Goal: Task Accomplishment & Management: Manage account settings

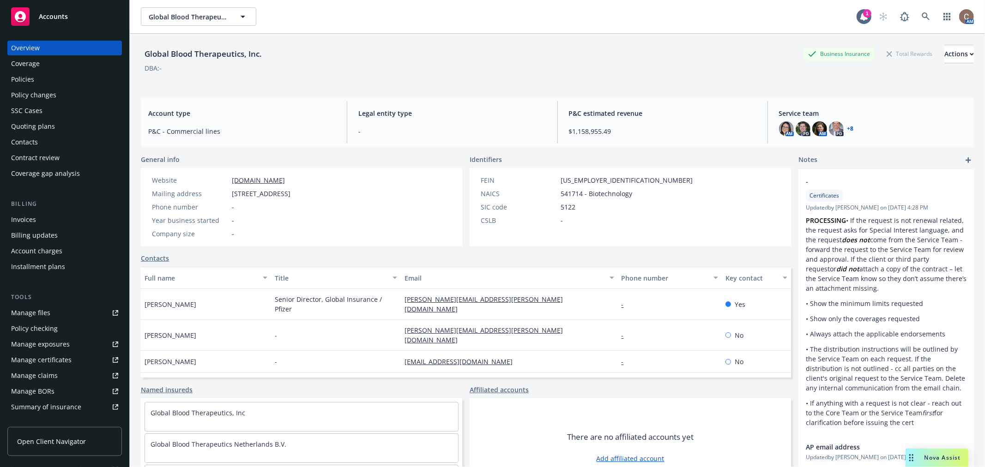
scroll to position [93, 0]
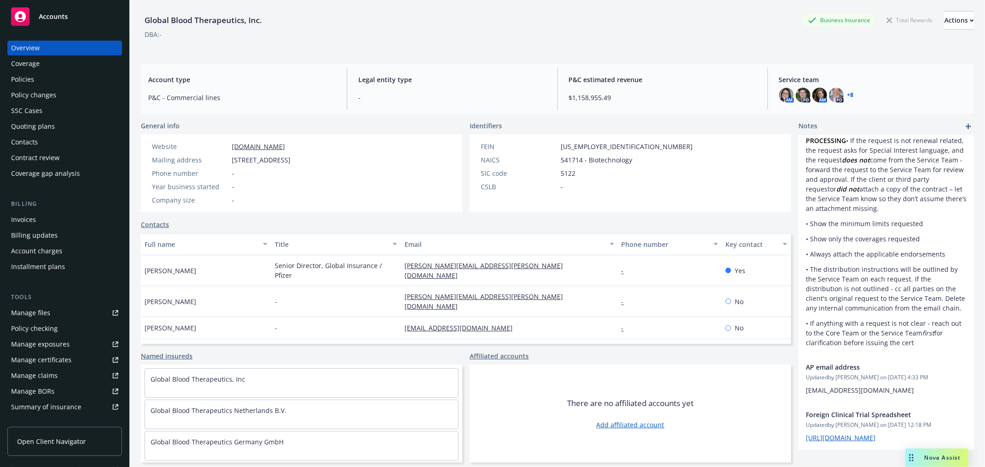
drag, startPoint x: 36, startPoint y: 219, endPoint x: 47, endPoint y: 182, distance: 39.0
click at [35, 220] on div "Invoices" at bounding box center [64, 219] width 107 height 15
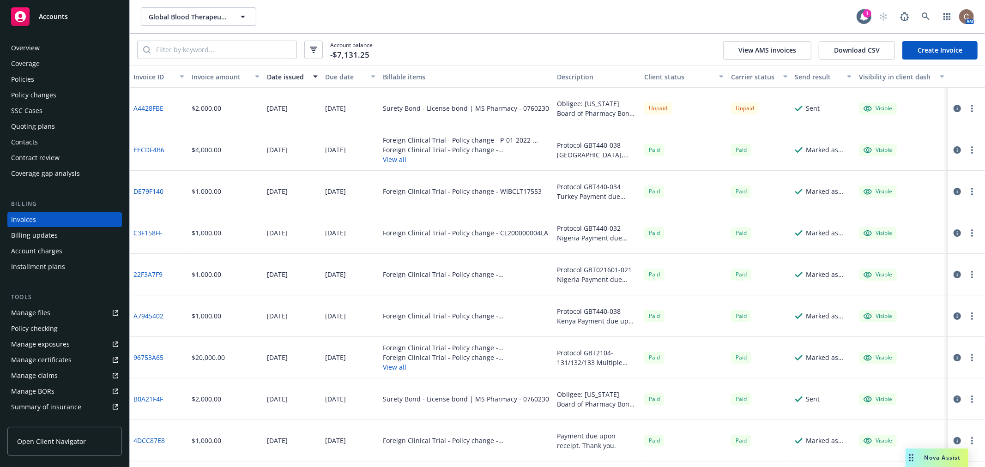
click at [935, 57] on link "Create Invoice" at bounding box center [940, 50] width 75 height 18
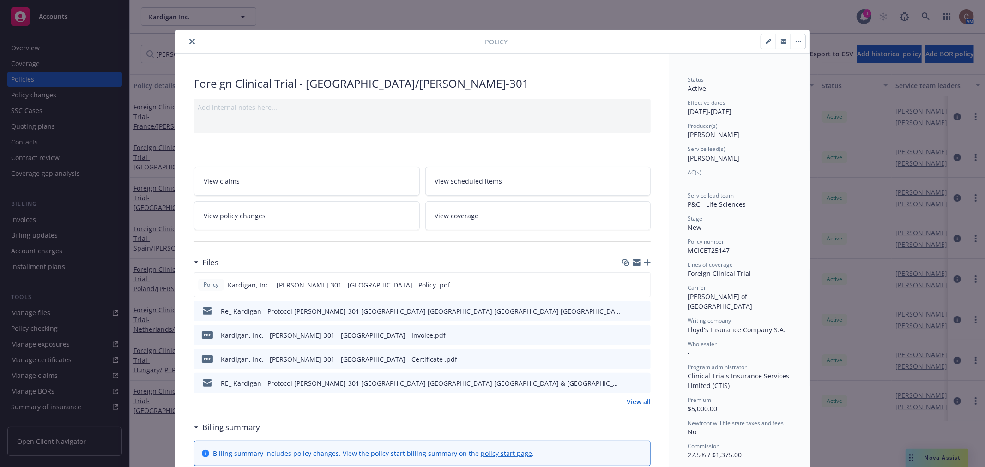
click at [189, 39] on icon "close" at bounding box center [192, 42] width 6 height 6
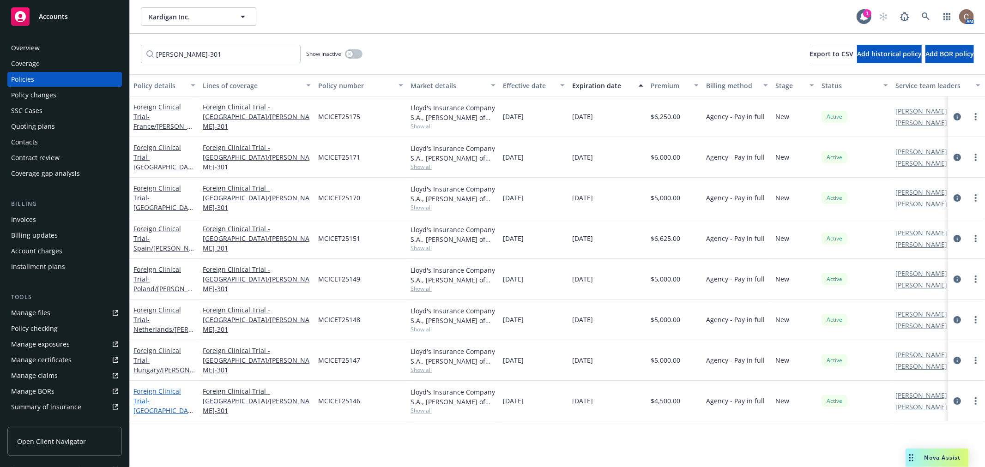
click at [176, 397] on span "- [GEOGRAPHIC_DATA]/[PERSON_NAME]-301" at bounding box center [163, 416] width 61 height 38
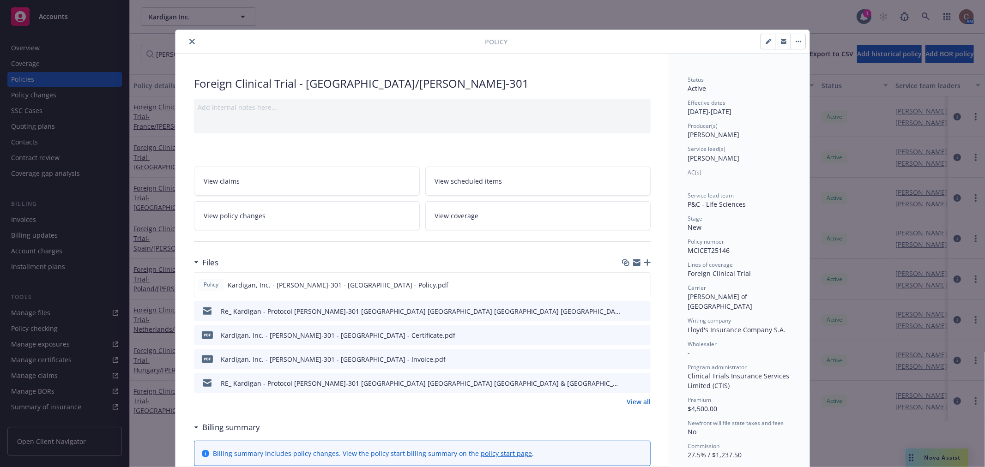
click at [644, 261] on icon "button" at bounding box center [647, 263] width 6 height 6
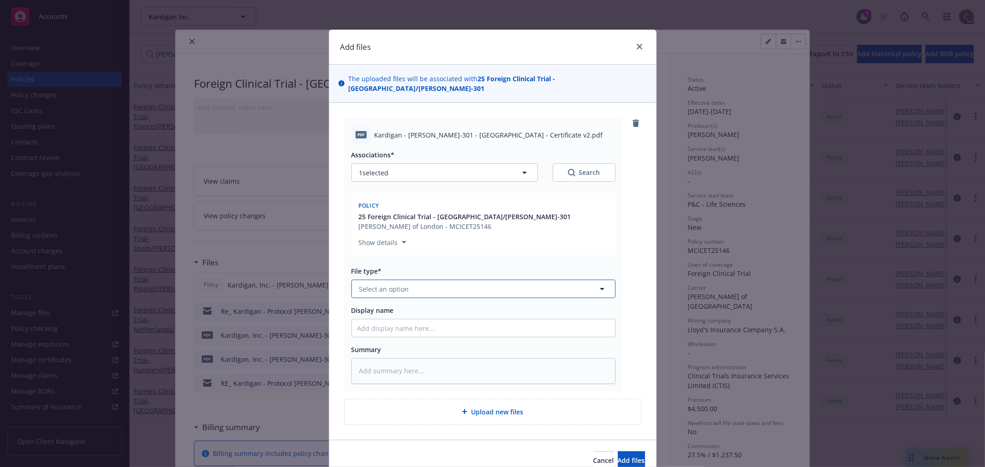
click at [424, 281] on button "Select an option" at bounding box center [483, 289] width 264 height 18
type input "cer"
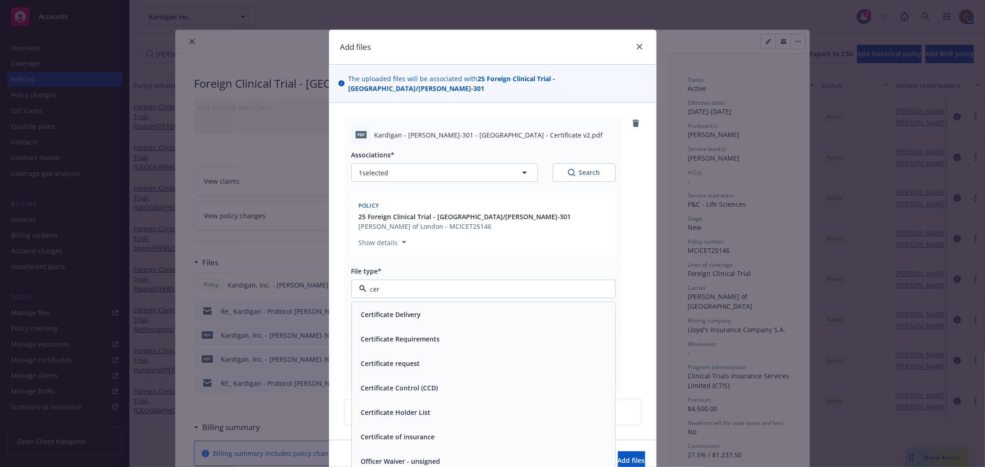
scroll to position [34, 0]
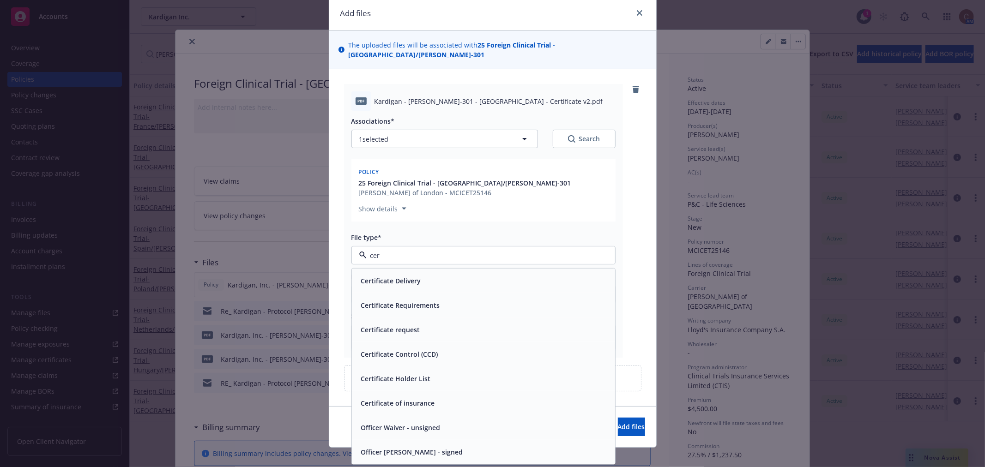
click at [430, 398] on div "Certificate of insurance" at bounding box center [396, 403] width 79 height 13
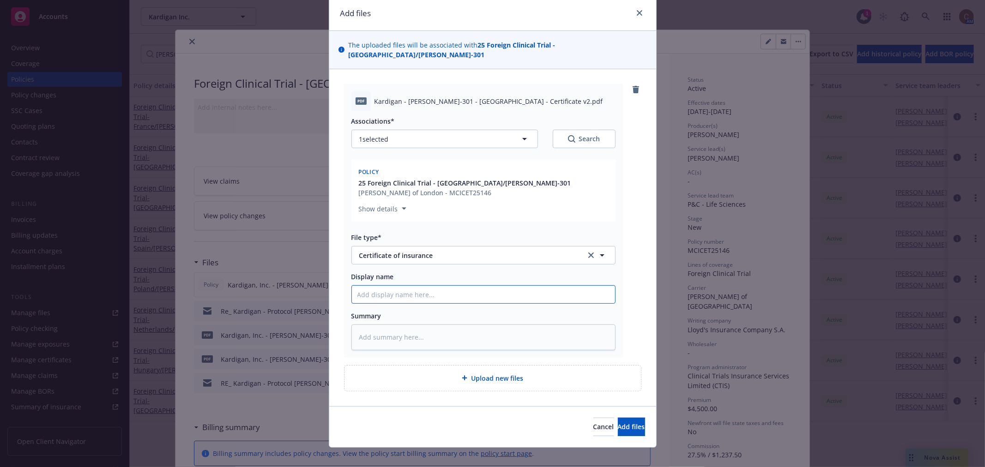
click at [445, 286] on input "Display name" at bounding box center [483, 295] width 263 height 18
click at [480, 287] on input "Display name" at bounding box center [483, 295] width 263 height 18
paste input "[PERSON_NAME]-301 F"
type textarea "x"
type input "[PERSON_NAME]-301 F"
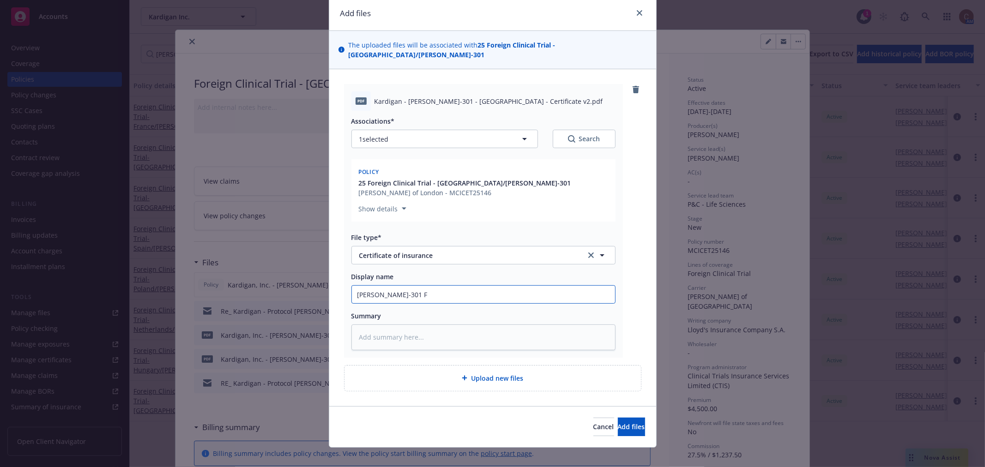
click at [352, 286] on input "[PERSON_NAME]-301 F" at bounding box center [483, 295] width 263 height 18
type textarea "x"
type input "PDAN-301 F"
type textarea "x"
type input "PrDAN-301 F"
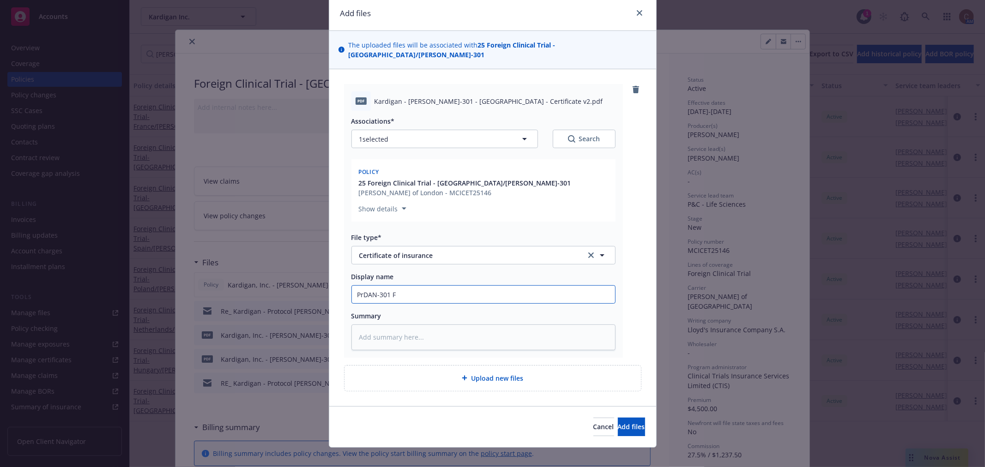
type textarea "x"
type input "ProtDAN-301 F"
type textarea "x"
type input "ProtoDAN-301 F"
type textarea "x"
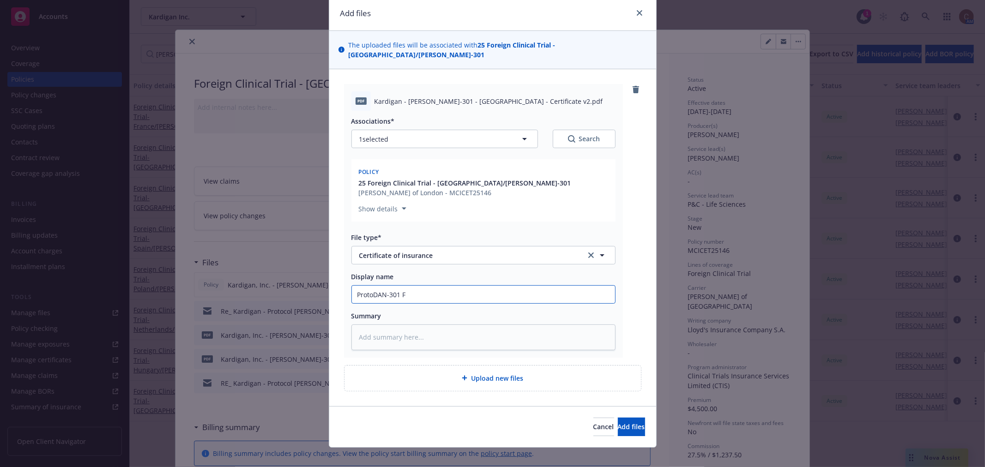
type input "ProtocDAN-301 F"
type textarea "x"
type input "ProtocoDAN-301 F"
type textarea "x"
type input "ProtocolDAN-301 F"
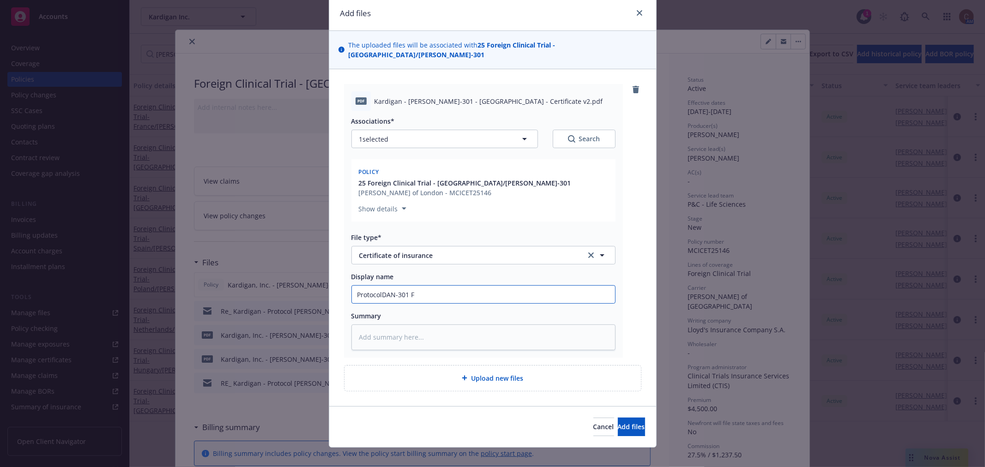
type textarea "x"
type input "Protocol [PERSON_NAME]-301 F"
click at [439, 290] on input "Protocol [PERSON_NAME]-301 F" at bounding box center [483, 295] width 263 height 18
type textarea "x"
type input "Protocol [PERSON_NAME]-301"
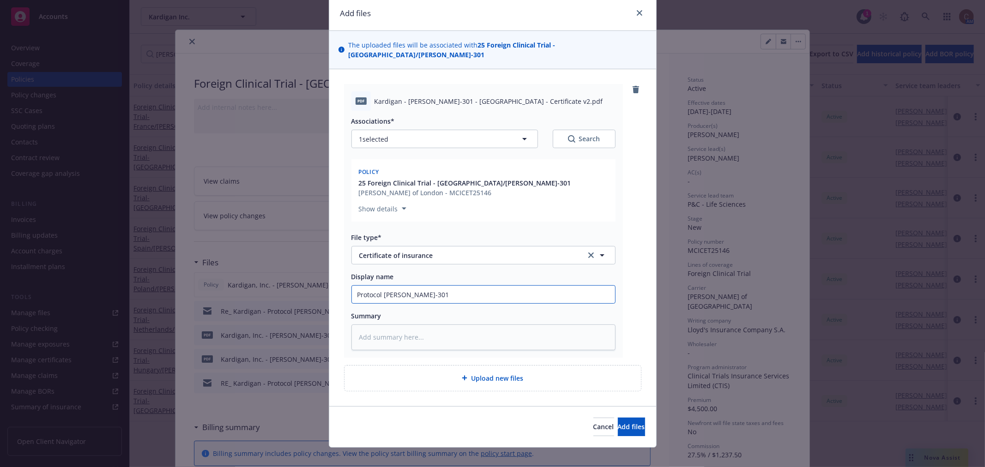
type textarea "x"
type input "Protocol [PERSON_NAME]-301 D"
type textarea "x"
type input "Protocol [PERSON_NAME]-301 De"
type textarea "x"
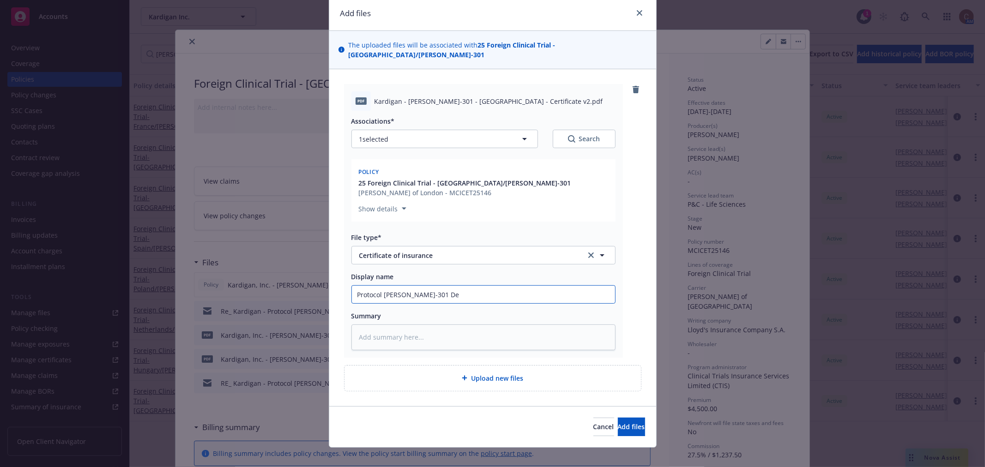
type input "Protocol [PERSON_NAME]-301 Den"
type textarea "x"
type input "Protocol [PERSON_NAME]-301 Denm"
type textarea "x"
type input "Protocol [PERSON_NAME]-301 Denma"
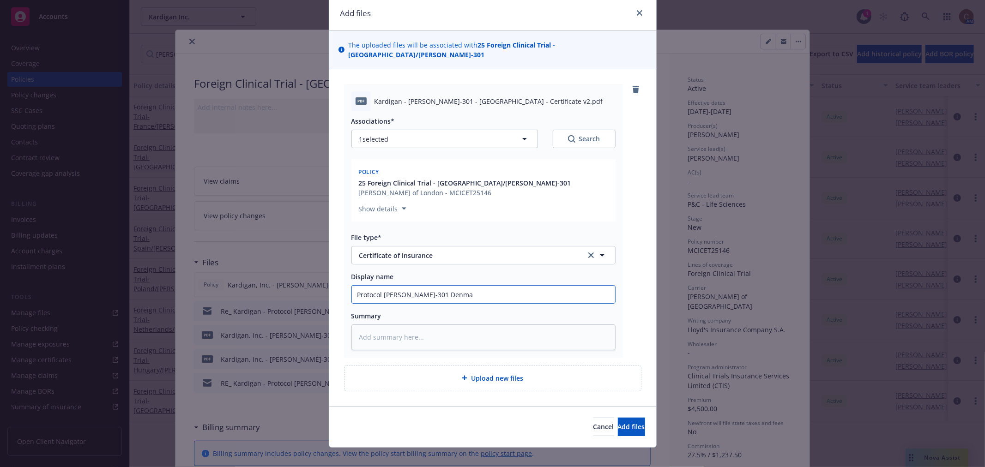
type textarea "x"
type input "Protocol [PERSON_NAME]-301 Denmar"
type textarea "x"
type input "Protocol [PERSON_NAME]-301 Denmark"
type textarea "x"
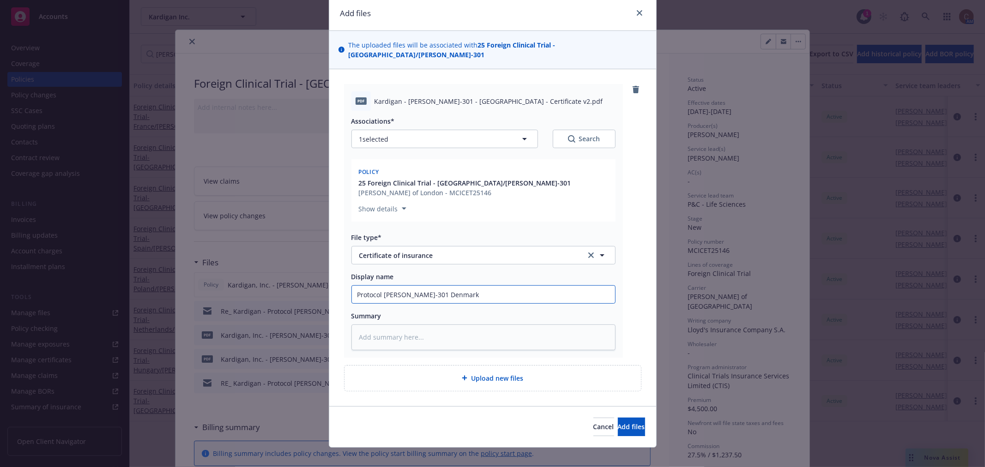
type input "Protocol [PERSON_NAME]-301 Denmark"
type textarea "x"
type input "Protocol [PERSON_NAME]-301 [GEOGRAPHIC_DATA] -"
type textarea "x"
type input "Protocol [PERSON_NAME]-301 [GEOGRAPHIC_DATA] -"
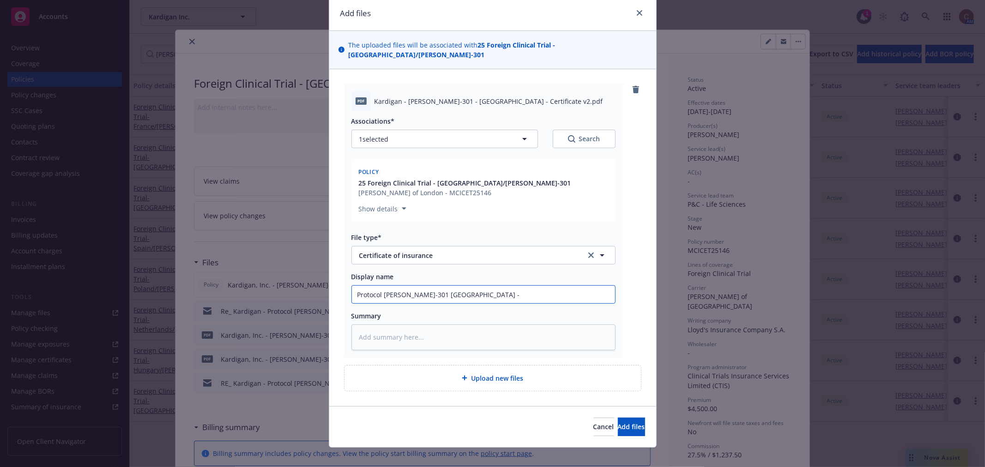
type textarea "x"
type input "Protocol [PERSON_NAME]-301 Denmark - C"
type textarea "x"
type input "Protocol [PERSON_NAME]-301 Denmark - Cer"
type textarea "x"
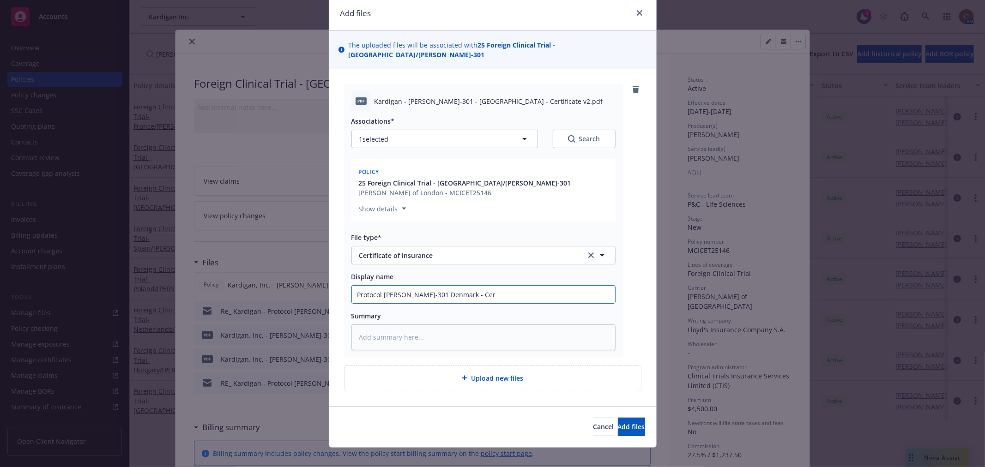
type input "Protocol [PERSON_NAME]-301 [GEOGRAPHIC_DATA] - Cerf"
type textarea "x"
type input "Protocol [PERSON_NAME]-301 [GEOGRAPHIC_DATA] - Cerft"
type textarea "x"
type input "Protocol [PERSON_NAME]-301 Denmark - Cerftif"
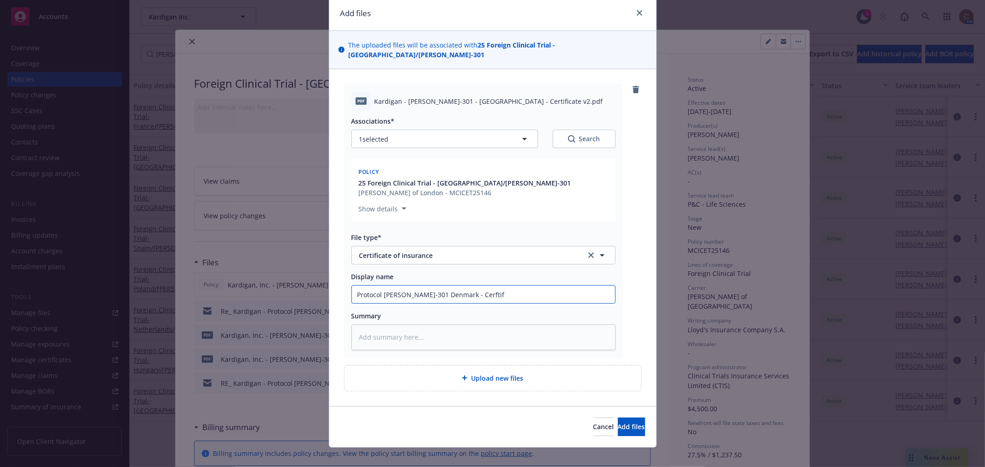
type textarea "x"
type input "Protocol [PERSON_NAME]-301 Denmark - Cerftifi"
type textarea "x"
type input "Protocol [PERSON_NAME]-301 [GEOGRAPHIC_DATA] - Cerftific"
type textarea "x"
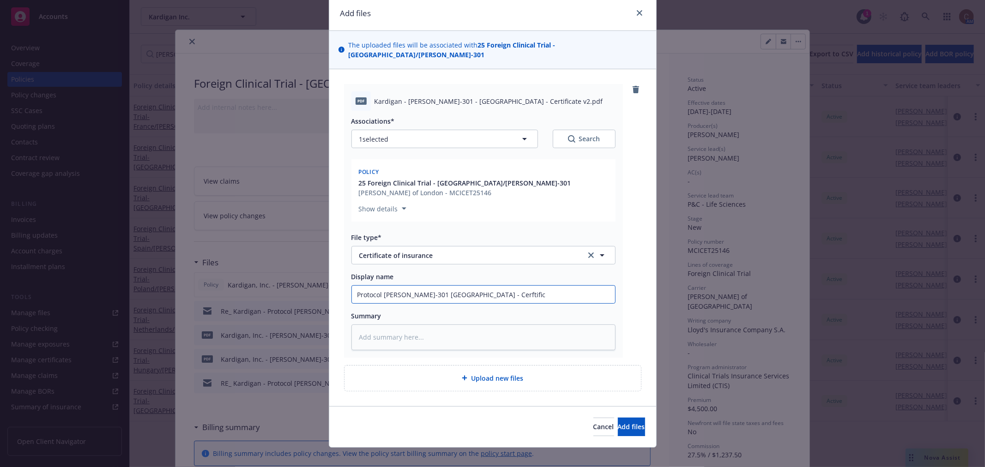
type input "Protocol [PERSON_NAME]-301 Denmark - Cerftifica"
type textarea "x"
type input "Protocol [PERSON_NAME]-301 [GEOGRAPHIC_DATA] - Cerftificate"
type textarea "x"
type input "Protocol [PERSON_NAME]-301 [GEOGRAPHIC_DATA] - Cerftificate"
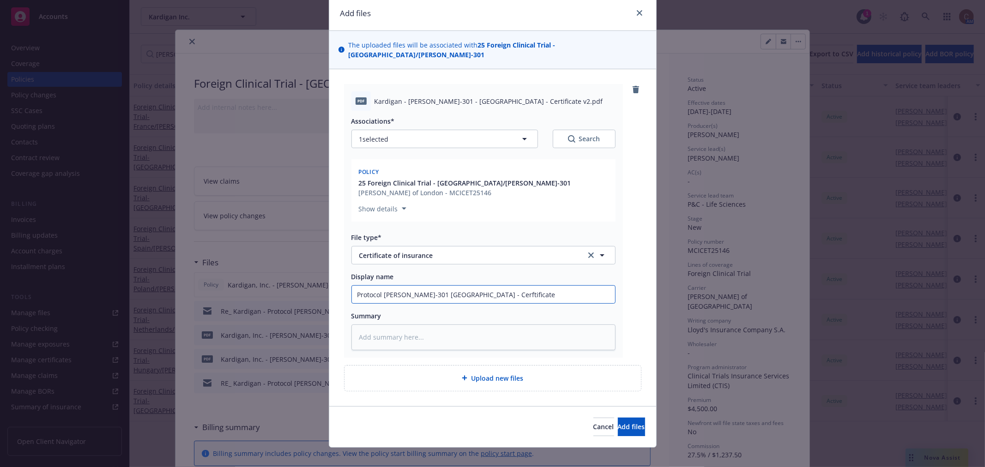
type textarea "x"
type input "Protocol [PERSON_NAME]-301 Denmark - Cerftificate V"
type textarea "x"
type input "Protocol [PERSON_NAME]-301 [GEOGRAPHIC_DATA] - Cerftificate V3"
type textarea "x"
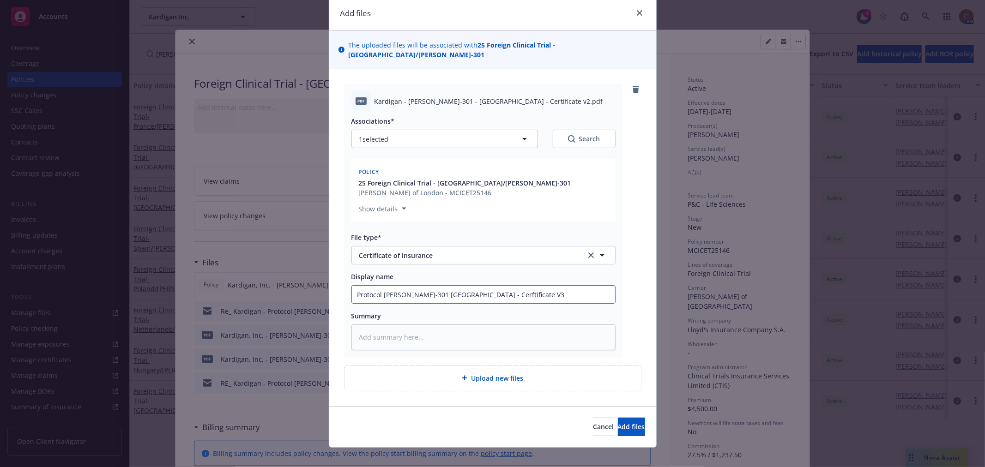
type input "Protocol [PERSON_NAME]-301 [GEOGRAPHIC_DATA] - Cerftificate V3"
type textarea "x"
type input "Protocol [PERSON_NAME]-301 [GEOGRAPHIC_DATA] - Cerftificate V3 -"
type textarea "x"
type input "Protocol [PERSON_NAME]-301 [GEOGRAPHIC_DATA] - Cerftificate V3 -"
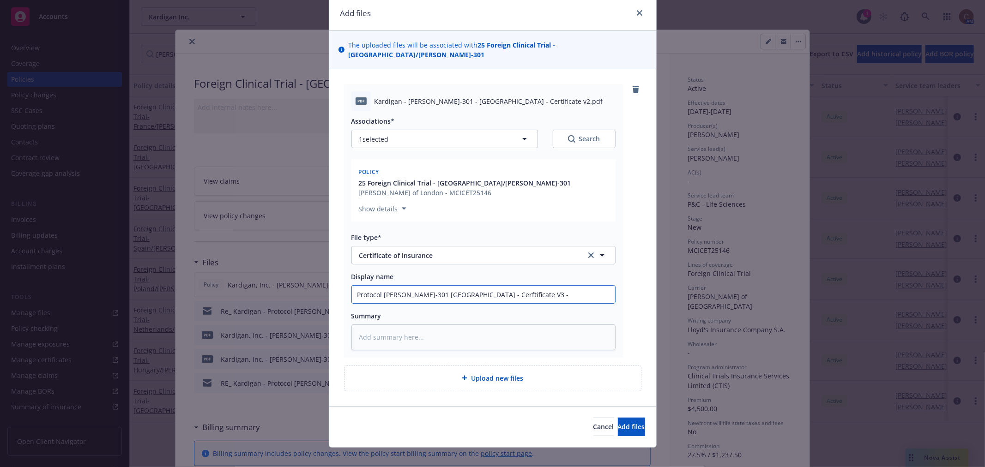
type textarea "x"
type input "Protocol [PERSON_NAME]-301 [GEOGRAPHIC_DATA] - Cerftificate V3 - A"
type textarea "x"
type input "Protocol [PERSON_NAME]-301 [GEOGRAPHIC_DATA] - Cerftificate V3 - AI"
type textarea "x"
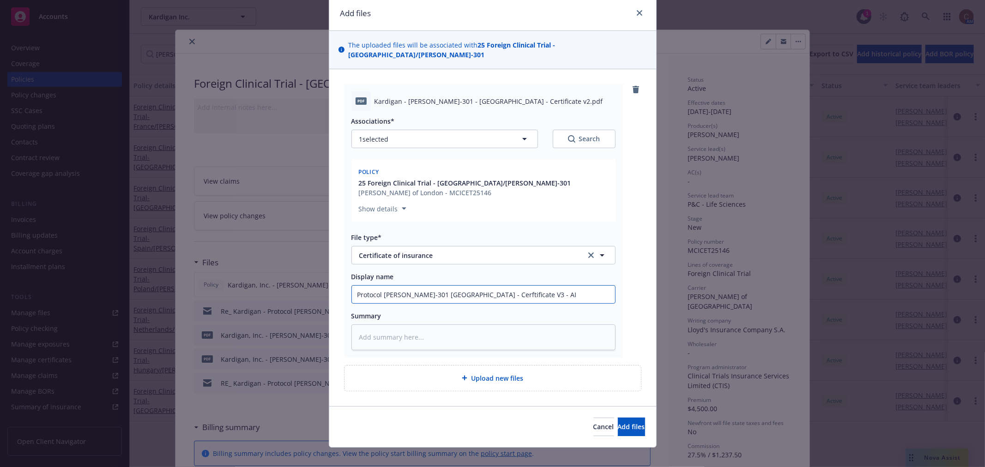
type input "Protocol [PERSON_NAME]-301 [GEOGRAPHIC_DATA] - Cerftificate V3 - AI"
type textarea "x"
type input "Protocol [PERSON_NAME]-301 Denmark - Certificate V3 - AI"
click at [488, 286] on input "Protocol [PERSON_NAME]-301 Denmark - Certificate V3 - AI" at bounding box center [483, 295] width 263 height 18
type textarea "x"
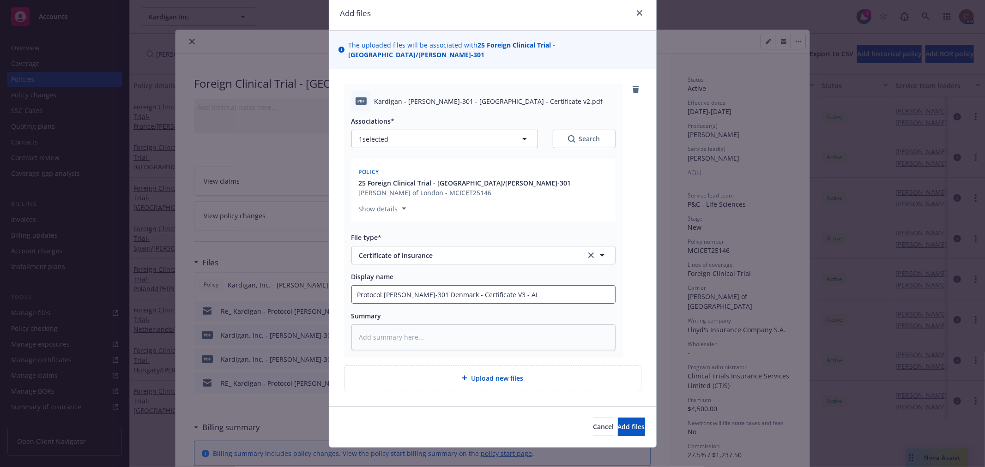
type input "Protocol [PERSON_NAME]-301 Denmark - Certificate V3 - AAI"
type textarea "x"
type input "Protocol [PERSON_NAME]-301 Denmark - Certificate V3 - AdAI"
type textarea "x"
type input "Protocol [PERSON_NAME]-301 Denmark - Certificate V3 - AddAI"
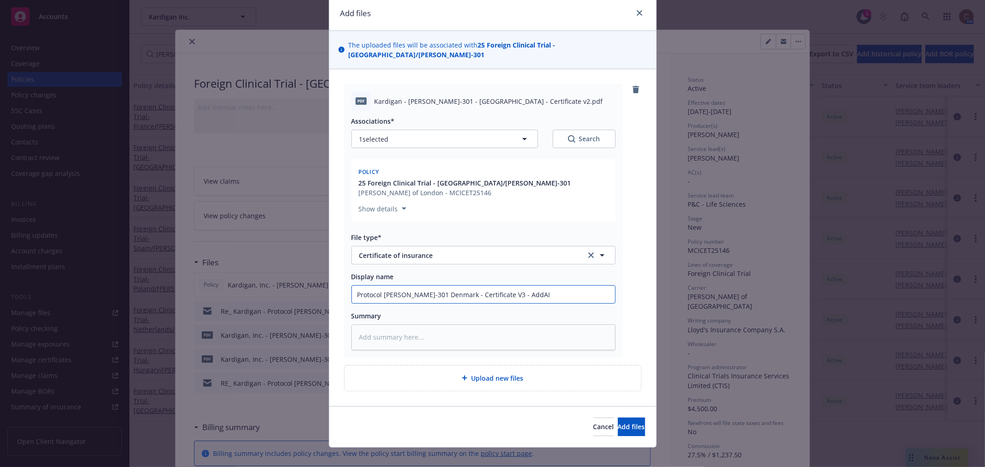
type textarea "x"
type input "Protocol [PERSON_NAME]-301 Denmark - Certificate V3 - Add AI"
type textarea "x"
type input "Protocol [PERSON_NAME]-301 Denmark - Certificate V3 - Add OAI"
type textarea "x"
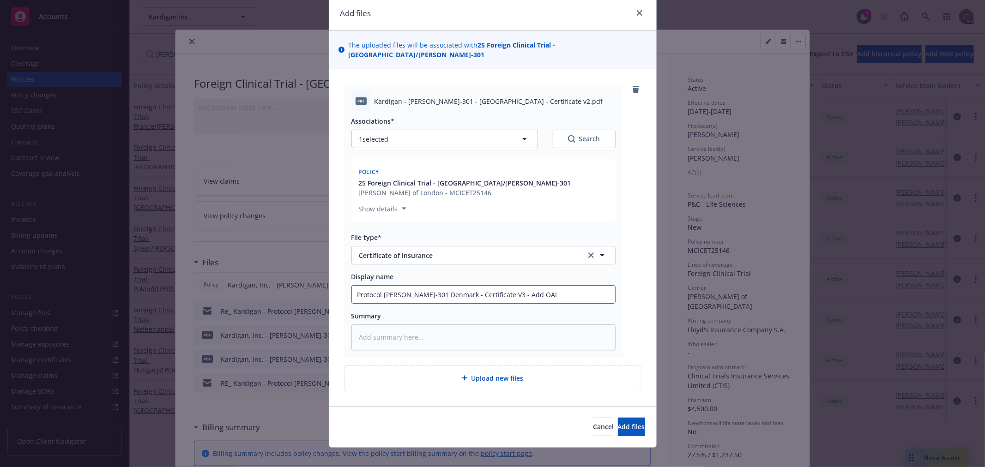
type input "Protocol [PERSON_NAME]-301 Denmark - Certificate V3 - Add OpAI"
type textarea "x"
type input "Protocol [PERSON_NAME]-301 Denmark - Certificate V3 - Add OphAI"
type textarea "x"
type input "Protocol [PERSON_NAME]-301 Denmark - Certificate V3 - Add OphiAI"
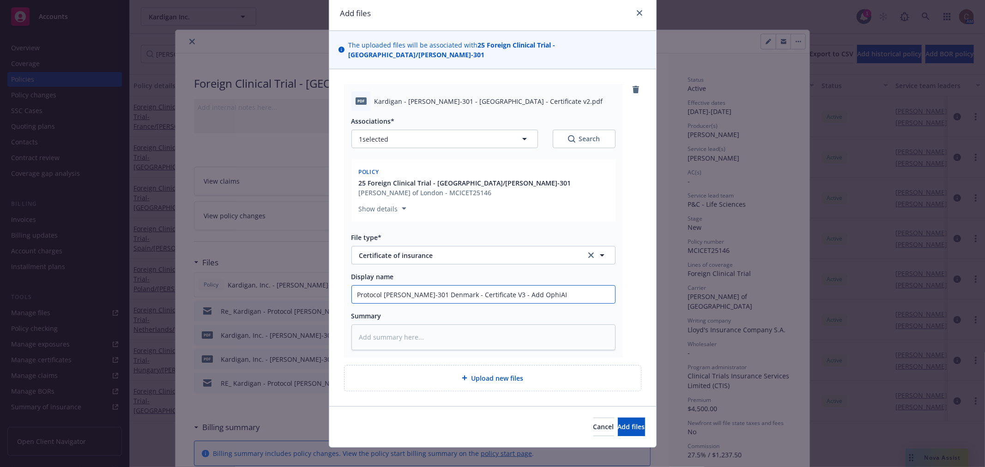
type textarea "x"
type input "Protocol [PERSON_NAME]-301 Denmark - Certificate V3 - Add OphAI"
type textarea "x"
type input "Protocol [PERSON_NAME]-301 Denmark - Certificate V3 - Add OpAI"
type textarea "x"
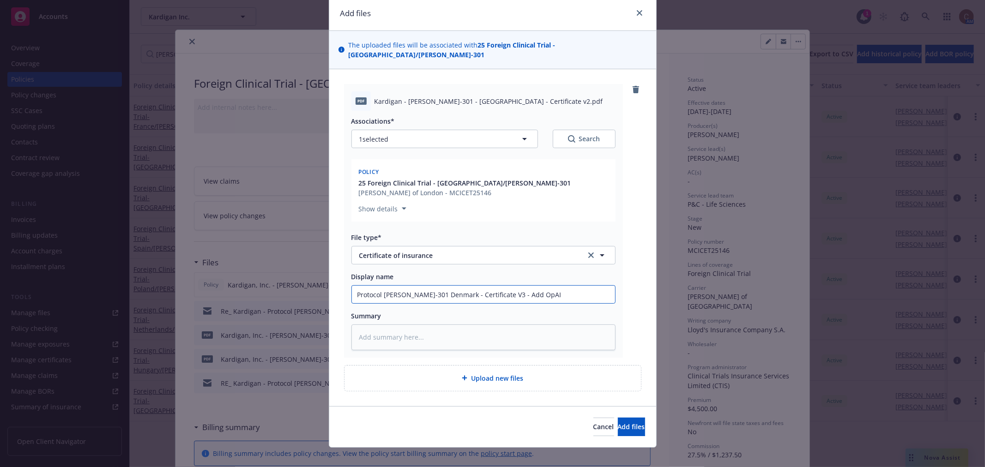
type input "Protocol [PERSON_NAME]-301 Denmark - Certificate V3 - Add OAI"
type textarea "x"
type input "Protocol [PERSON_NAME]-301 Denmark - Certificate V3 - Add OrAI"
type textarea "x"
type input "Protocol [PERSON_NAME]-301 Denmark - Certificate V3 - Add OrpAI"
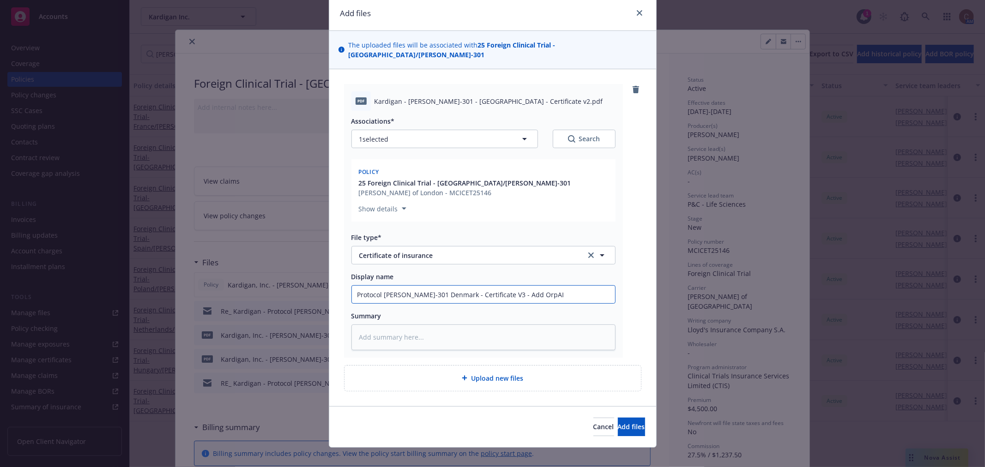
type textarea "x"
type input "Protocol [PERSON_NAME]-301 Denmark - Certificate V3 - Add OrphiAI"
type textarea "x"
type input "Protocol [PERSON_NAME]-301 Denmark - Certificate V3 - Add OrphixAI"
type textarea "x"
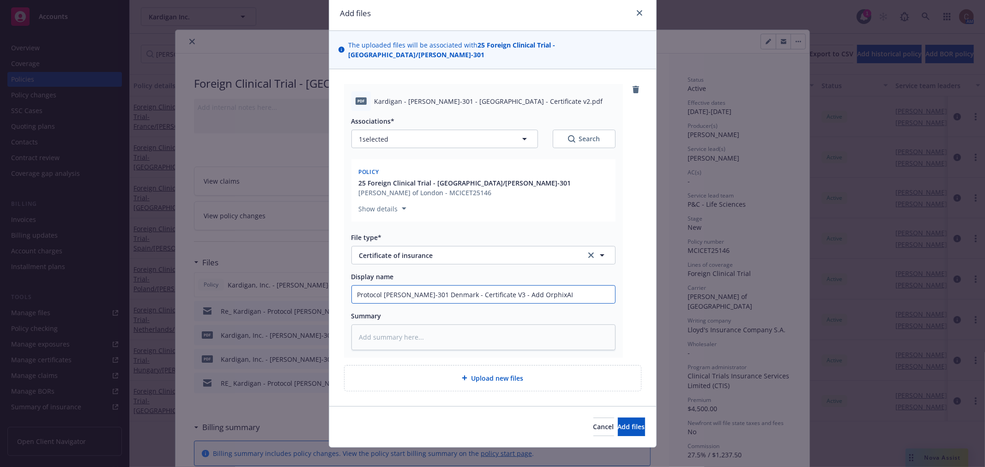
type input "Protocol [PERSON_NAME]-301 Denmark - Certificate V3 - Add Orphix AI"
type textarea "x"
type input "Protocol [PERSON_NAME]-301 Denmark - Certificate V3 - Add Orphix aAI"
type textarea "x"
type input "Protocol [PERSON_NAME]-301 Denmark - Certificate V3 - Add Orphix asAI"
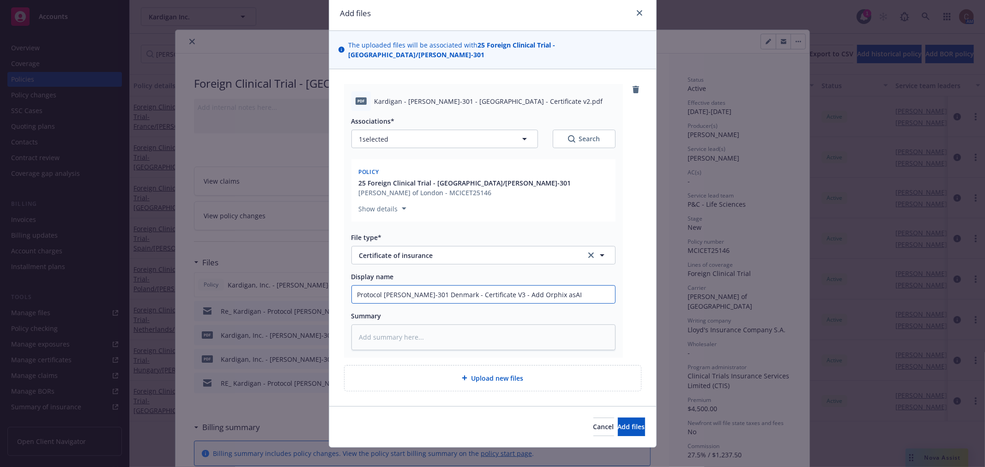
type textarea "x"
type input "Protocol [PERSON_NAME]-301 Denmark - Certificate V3 - Add Orphix as AI"
click at [618, 423] on span "Add files" at bounding box center [631, 427] width 27 height 9
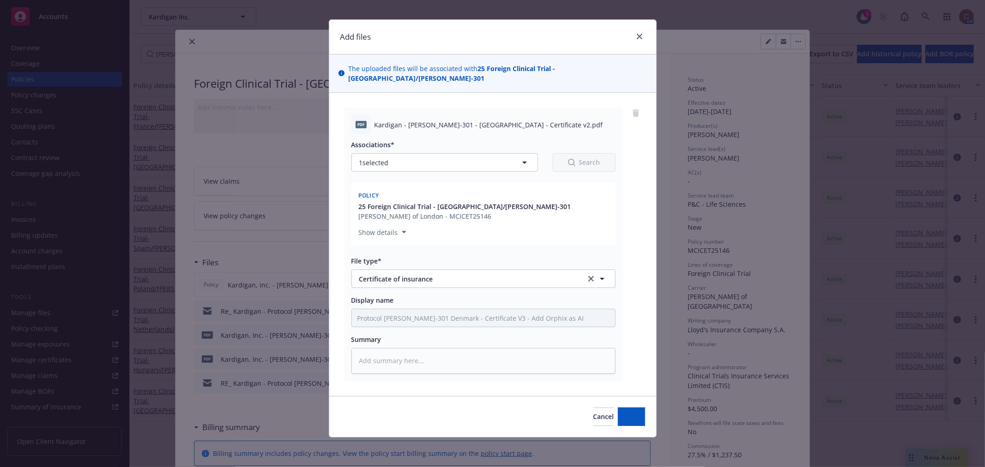
scroll to position [0, 0]
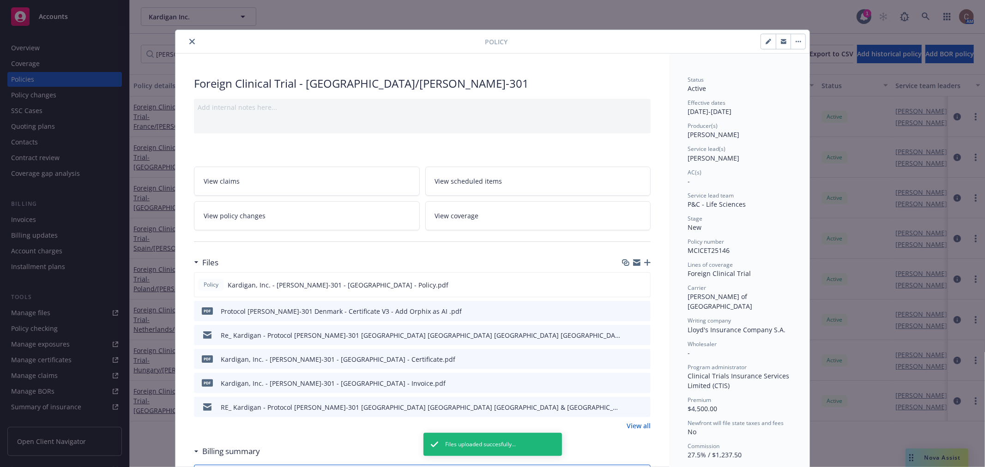
click at [191, 42] on icon "close" at bounding box center [192, 42] width 6 height 6
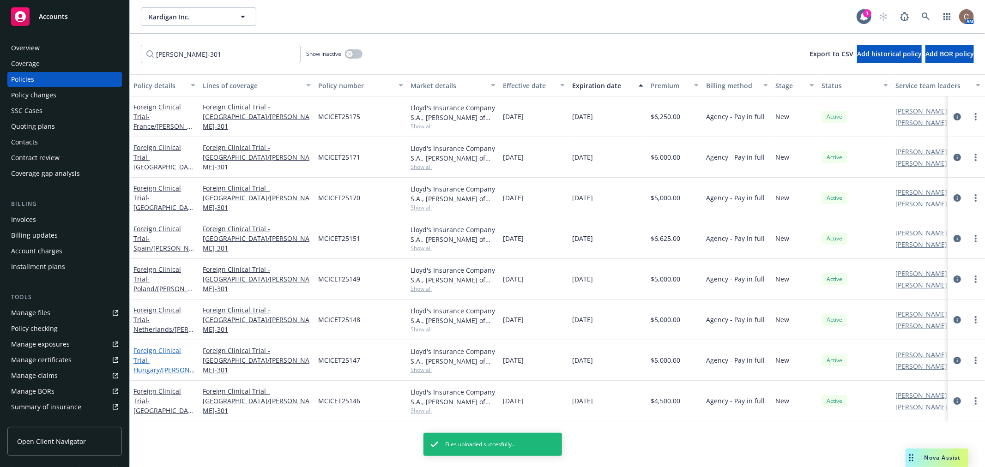
click at [174, 356] on span "- [GEOGRAPHIC_DATA]/[PERSON_NAME]-301" at bounding box center [163, 370] width 61 height 28
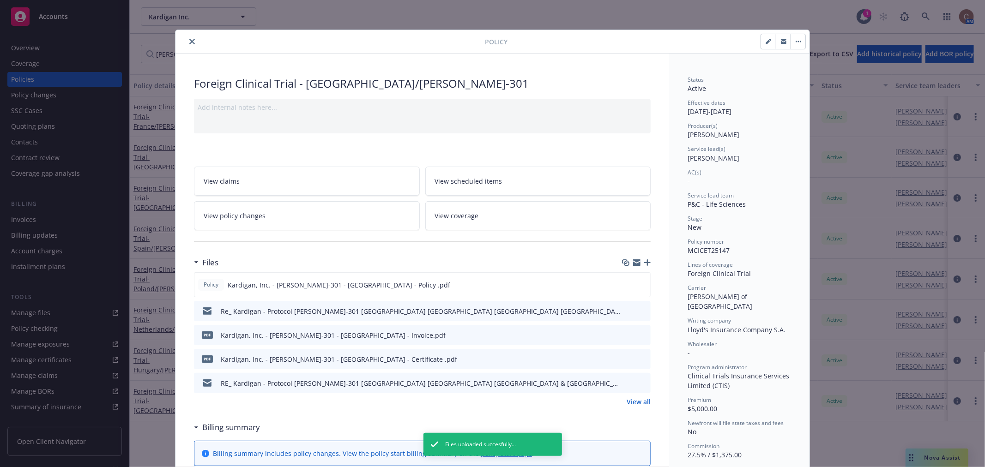
scroll to position [28, 0]
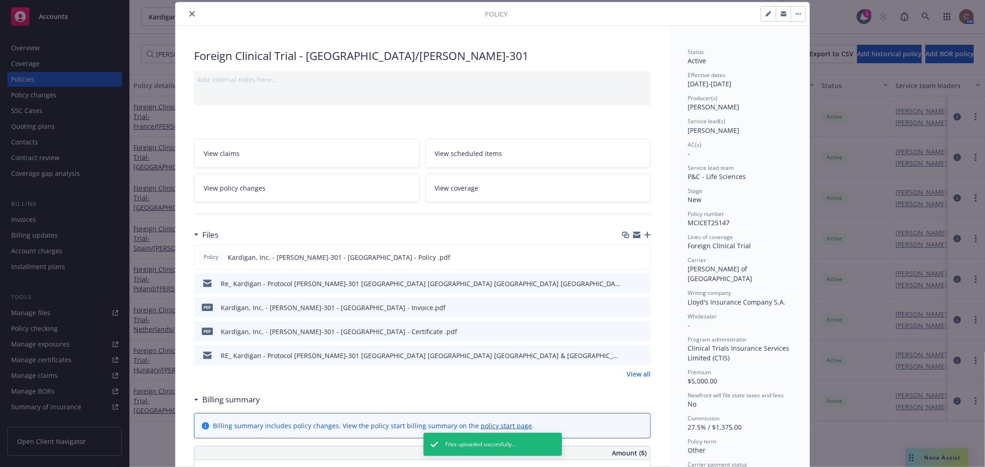
click at [644, 234] on icon "button" at bounding box center [647, 235] width 6 height 6
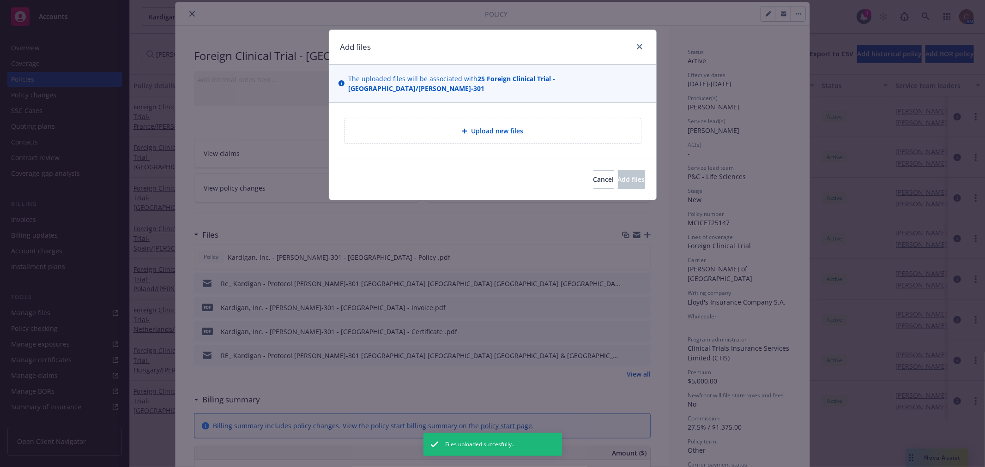
type textarea "x"
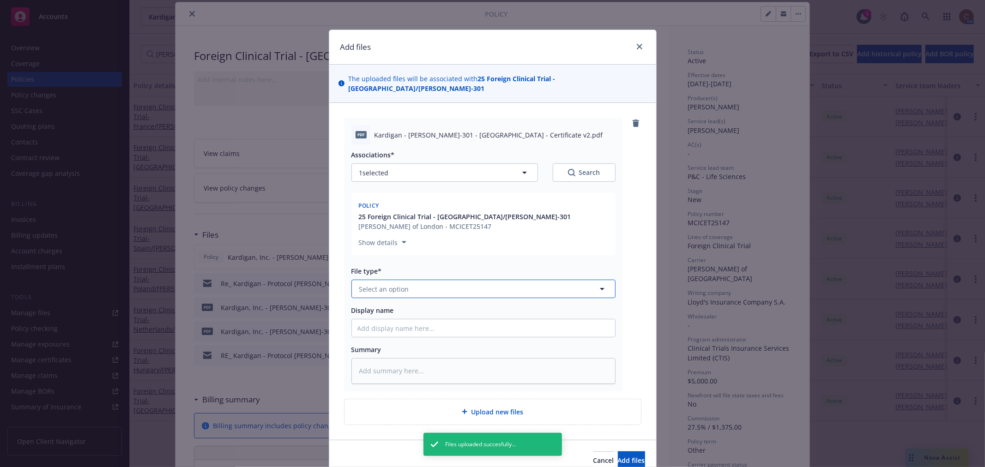
click at [430, 280] on button "Select an option" at bounding box center [483, 289] width 264 height 18
type input "cert"
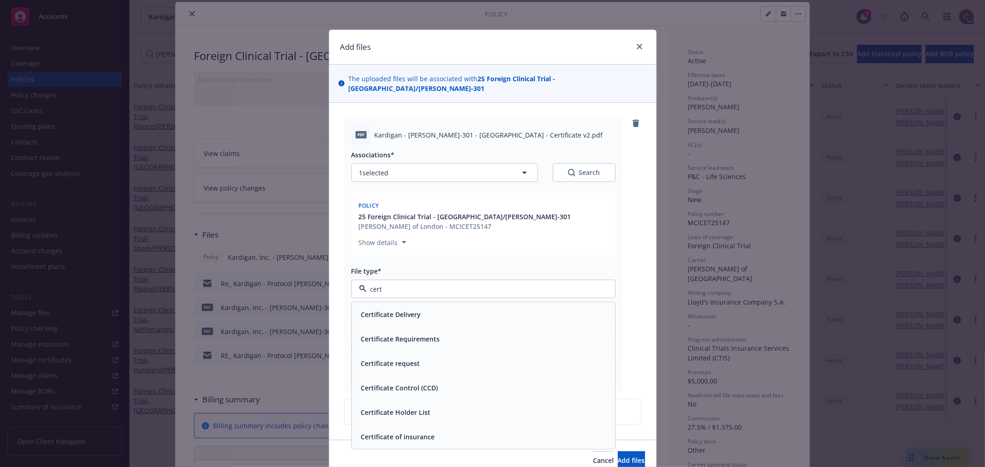
click at [419, 430] on div "Certificate of insurance" at bounding box center [396, 436] width 79 height 13
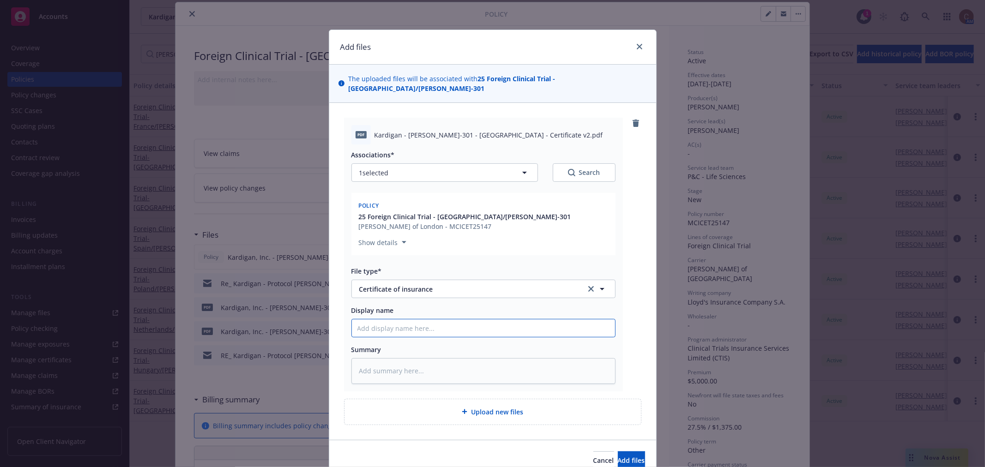
click at [410, 320] on input "Display name" at bounding box center [483, 329] width 263 height 18
paste input "[PERSON_NAME]-301 F"
type textarea "x"
type input "[PERSON_NAME]-301 F"
click at [356, 322] on input "[PERSON_NAME]-301 F" at bounding box center [483, 329] width 263 height 18
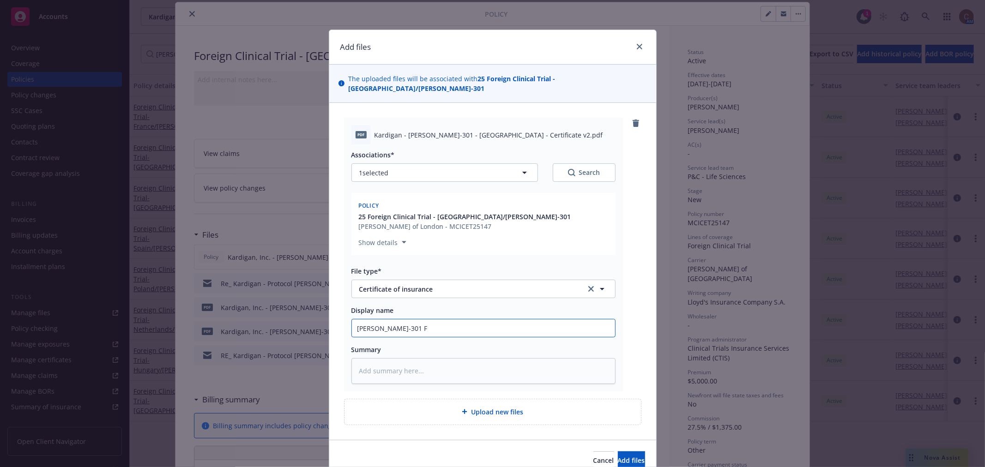
type textarea "x"
type input "PRDAN-301 F"
type textarea "x"
type input "PRotDAN-301 F"
type textarea "x"
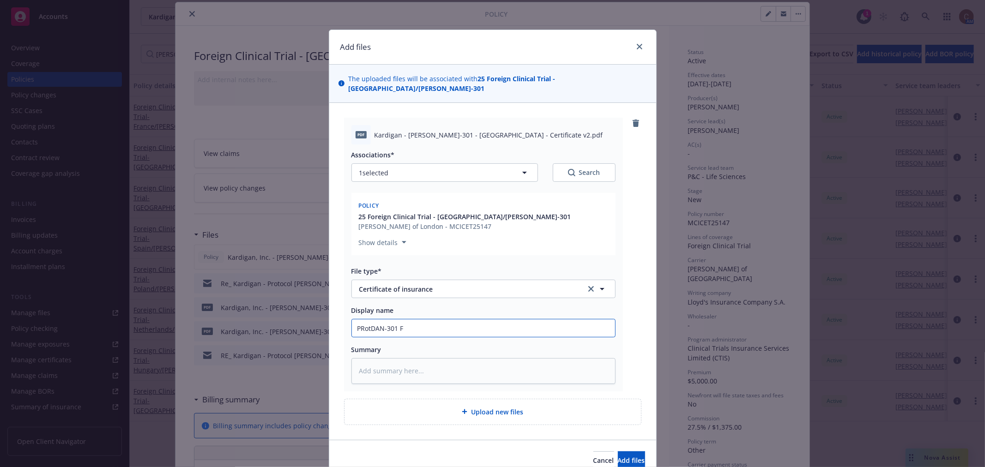
type input "PRotoDAN-301 F"
type textarea "x"
type input "PRotocDAN-301 F"
type textarea "x"
type input "PRotoDAN-301 F"
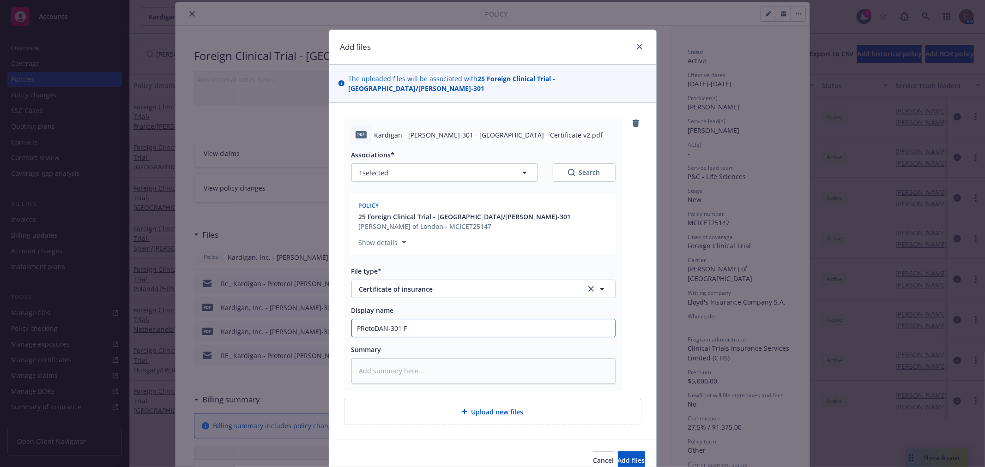
type textarea "x"
type input "PRotDAN-301 F"
type textarea "x"
type input "PRoDAN-301 F"
type textarea "x"
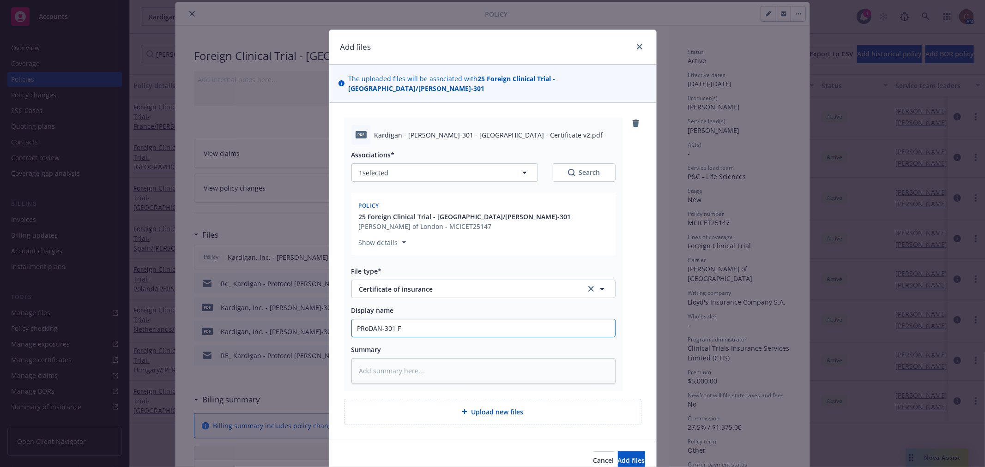
type input "PRDAN-301 F"
type textarea "x"
type input "PDAN-301 F"
type textarea "x"
type input "PrDAN-301 F"
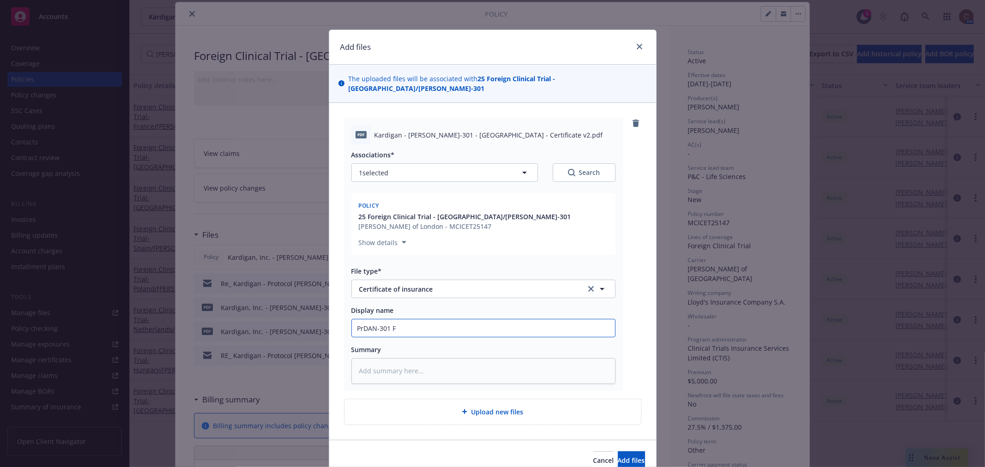
type textarea "x"
type input "ProDAN-301 F"
type textarea "x"
type input "ProtDAN-301 F"
type textarea "x"
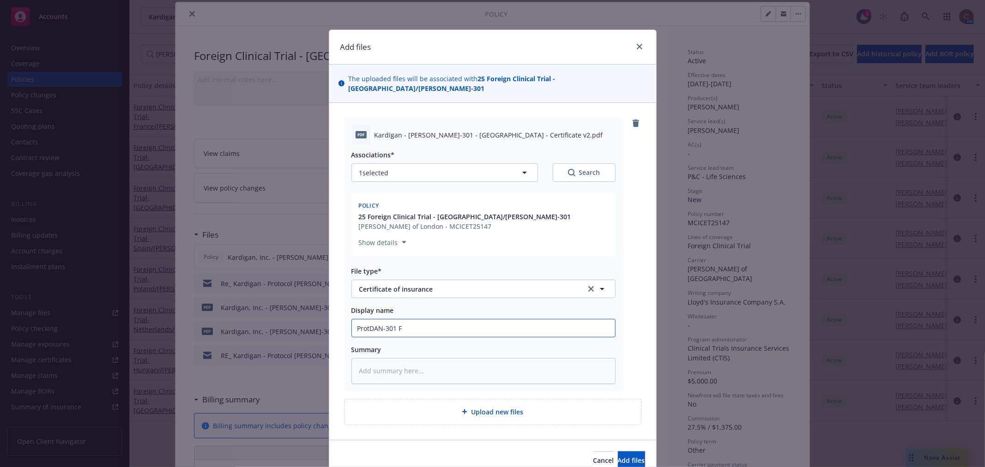
type input "ProtcDAN-301 F"
type textarea "x"
type input "ProtcoDAN-301 F"
type textarea "x"
type input "ProtcDAN-301 F"
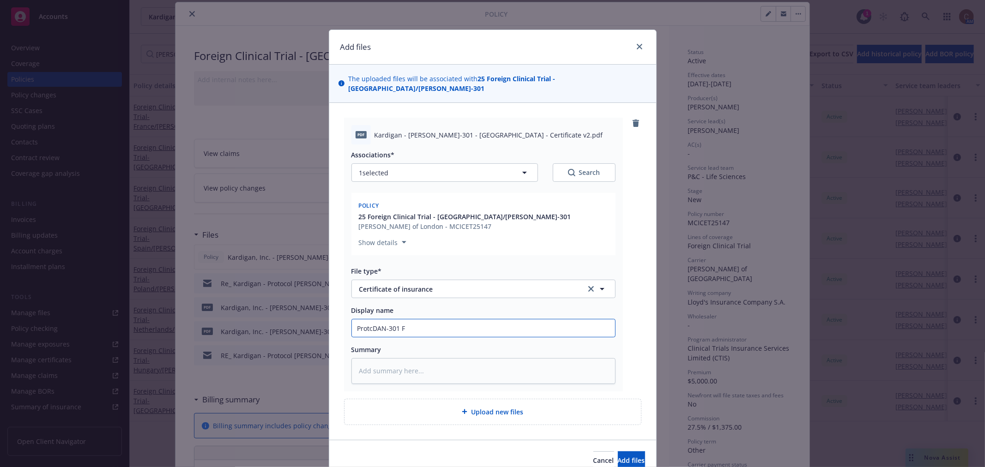
type textarea "x"
type input "ProtDAN-301 F"
type textarea "x"
type input "ProtoDAN-301 F"
type textarea "x"
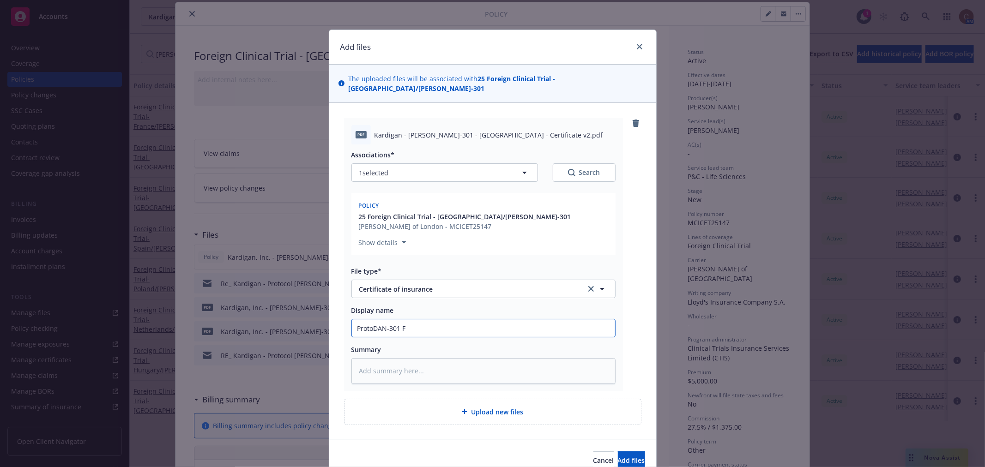
type input "ProtocDAN-301 F"
type textarea "x"
type input "ProtocoDAN-301 F"
type textarea "x"
type input "ProtocolDAN-301 F"
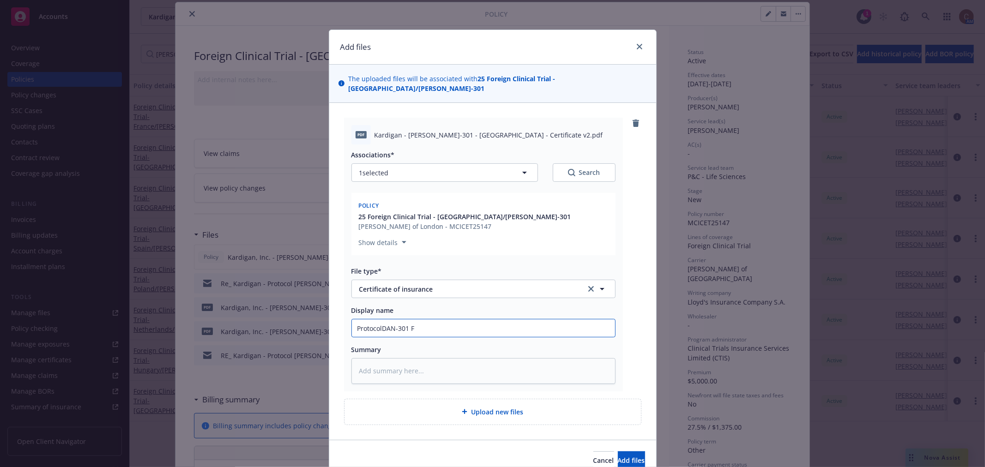
type textarea "x"
type input "Protocol [PERSON_NAME]-301 F"
click at [413, 320] on input "Protocol [PERSON_NAME]-301 F" at bounding box center [483, 329] width 263 height 18
type textarea "x"
type input "Protocol [PERSON_NAME]-301"
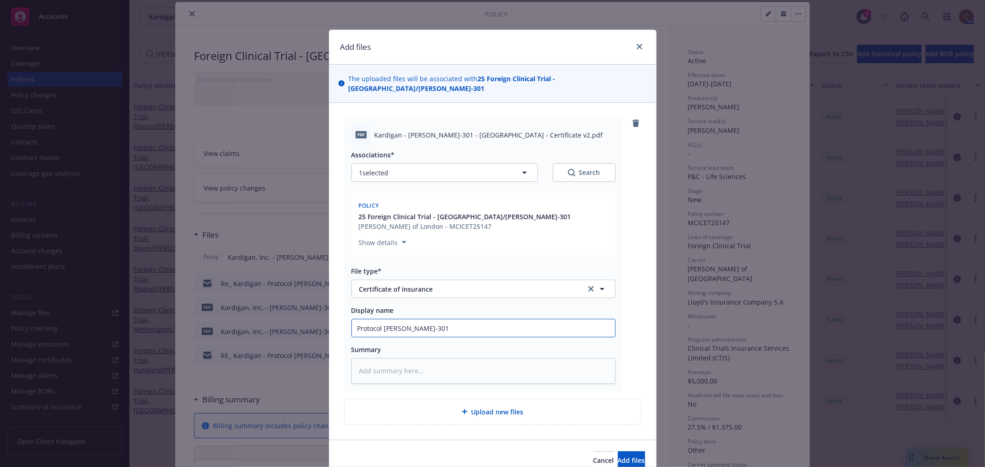
type textarea "x"
type input "Protocol [PERSON_NAME]-301 H"
type textarea "x"
type input "Protocol [PERSON_NAME]-301 Hu"
type textarea "x"
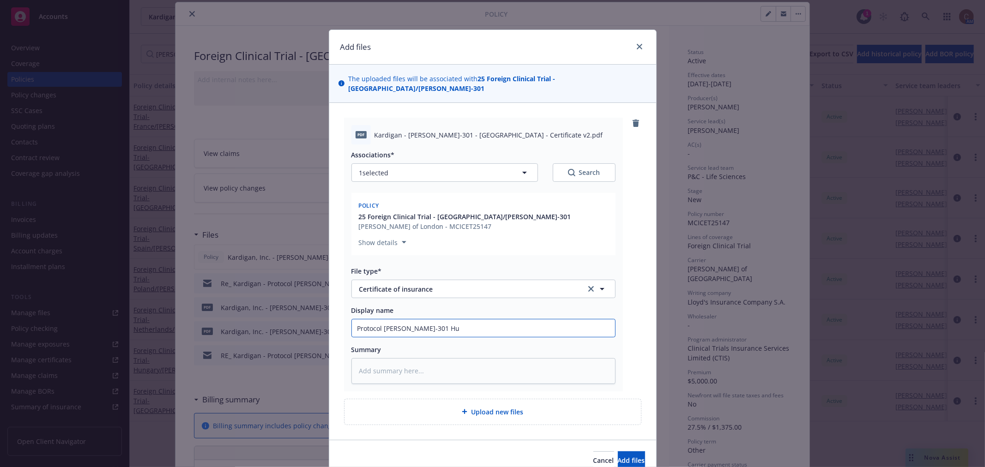
type input "Protocol [PERSON_NAME]-301 Hun"
type textarea "x"
type input "Protocol [PERSON_NAME]-301 Hung"
type textarea "x"
type input "Protocol [PERSON_NAME]-301 Hunga"
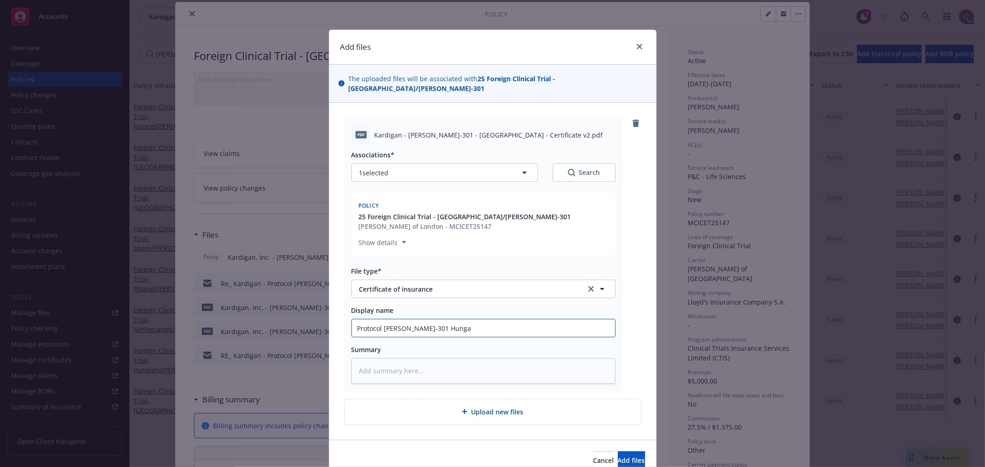
type textarea "x"
type input "Protocol [PERSON_NAME]-301 Hungar"
type textarea "x"
type input "Protocol [PERSON_NAME]-301 Hungary"
type textarea "x"
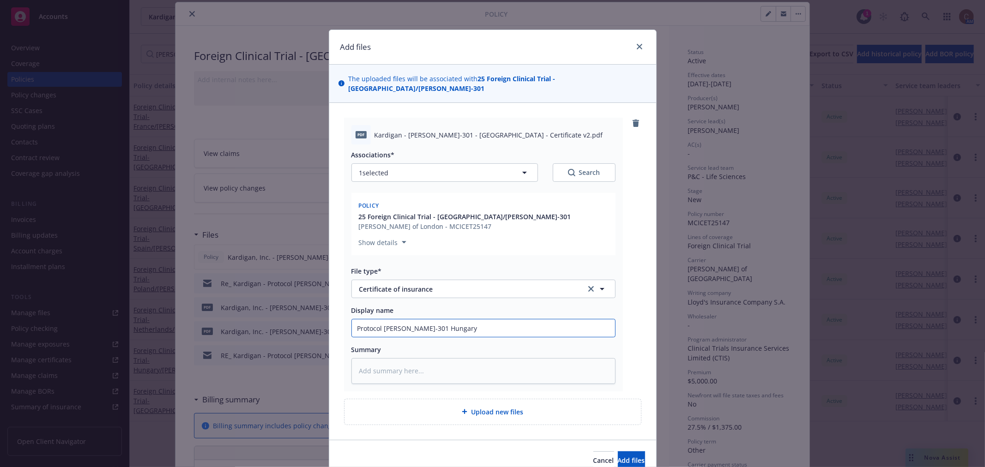
type input "Protocol [PERSON_NAME]-301 Hungary"
type textarea "x"
type input "Protocol [PERSON_NAME]-301 [GEOGRAPHIC_DATA] -"
type textarea "x"
type input "Protocol [PERSON_NAME]-301 [GEOGRAPHIC_DATA] -"
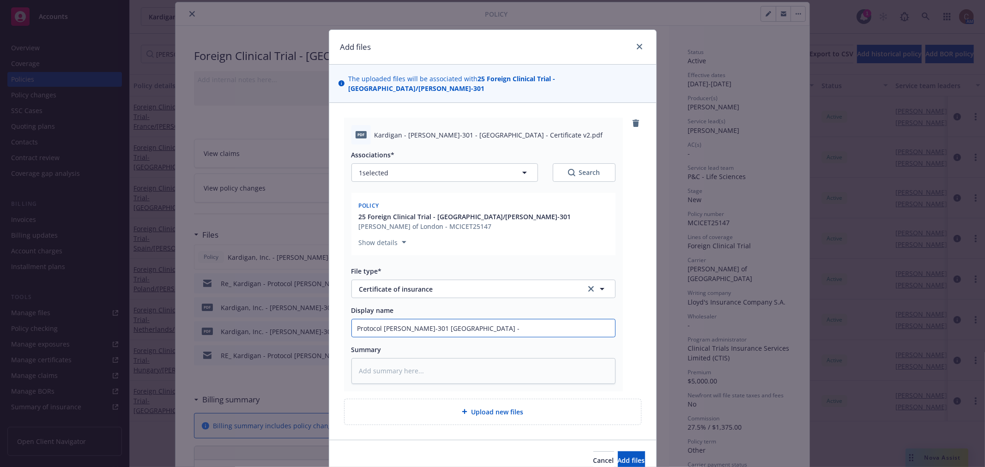
type textarea "x"
type input "Protocol [PERSON_NAME]-301 Hungary - CE"
type textarea "x"
type input "Protocol [PERSON_NAME]-301 Hungary - CEr"
type textarea "x"
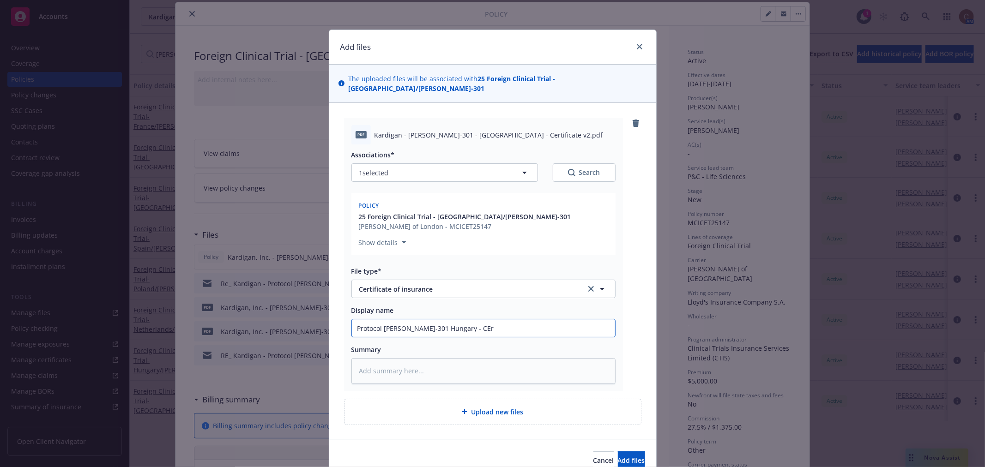
type input "Protocol [PERSON_NAME]-301 Hungary - CErt"
type textarea "x"
type input "Protocol [PERSON_NAME]-301 Hungary - CErti"
type textarea "x"
type input "Protocol [PERSON_NAME]-301 Hungary - CErt"
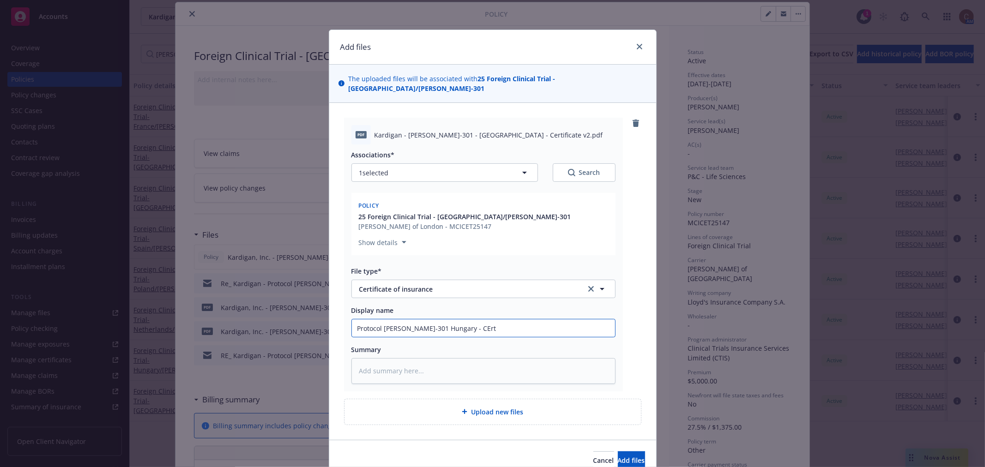
type textarea "x"
type input "Protocol [PERSON_NAME]-301 Hungary - CEr"
type textarea "x"
type input "Protocol [PERSON_NAME]-301 Hungary - CE"
type textarea "x"
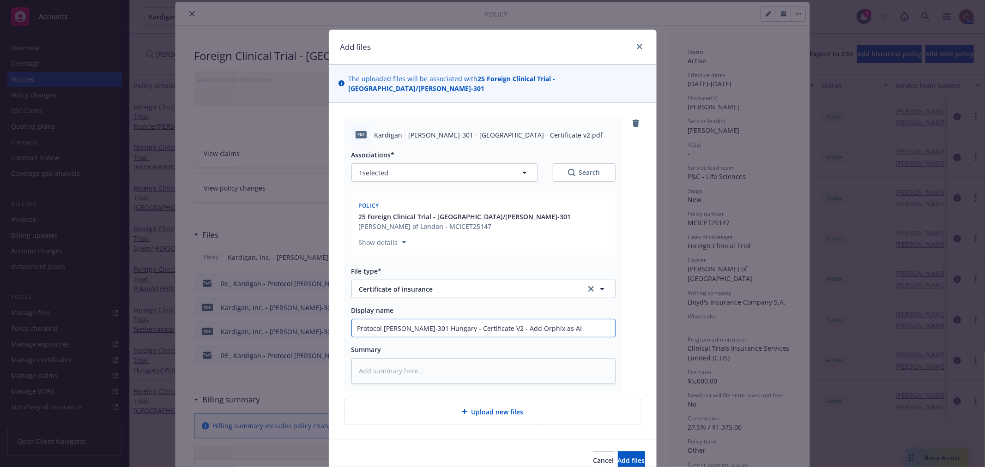
drag, startPoint x: 538, startPoint y: 317, endPoint x: 331, endPoint y: 305, distance: 207.7
click at [331, 305] on div "pdf Kardigan - [PERSON_NAME]-301 - [GEOGRAPHIC_DATA] - Certificate v2.pdf Assoc…" at bounding box center [492, 271] width 327 height 337
click at [618, 456] on span "Add files" at bounding box center [631, 460] width 27 height 9
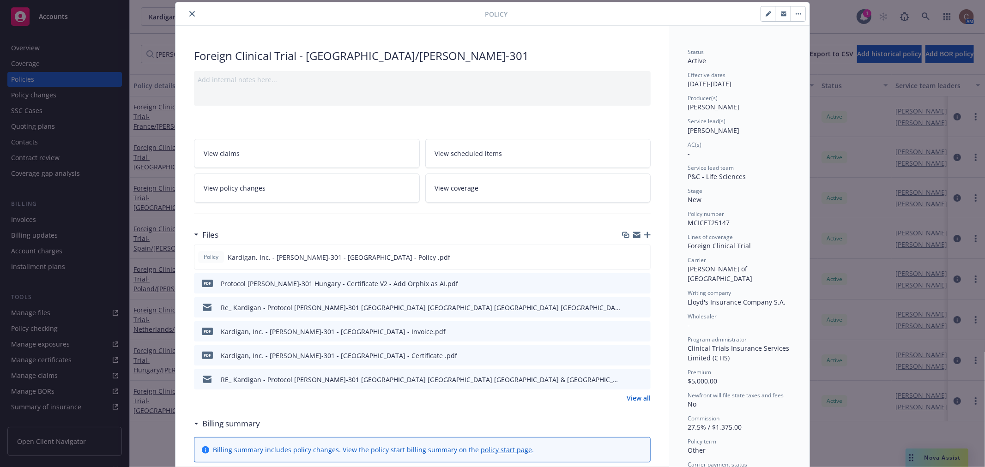
click at [189, 11] on icon "close" at bounding box center [192, 14] width 6 height 6
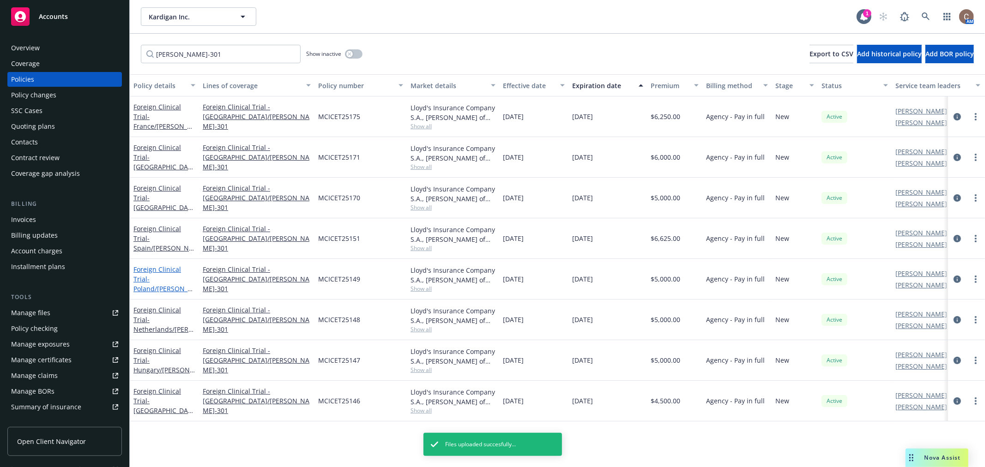
click at [169, 275] on span "- [GEOGRAPHIC_DATA]/[PERSON_NAME]-301" at bounding box center [162, 289] width 59 height 28
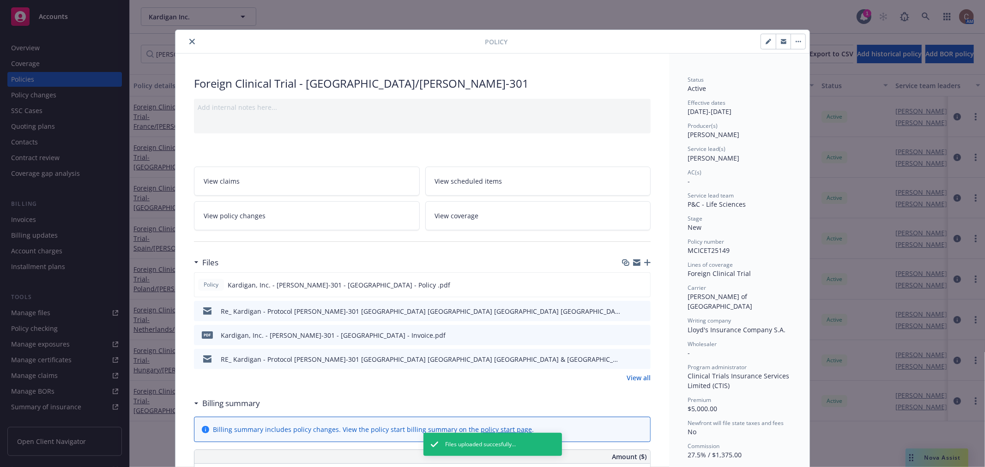
click at [640, 261] on div at bounding box center [636, 262] width 29 height 7
click at [644, 262] on icon "button" at bounding box center [647, 263] width 6 height 6
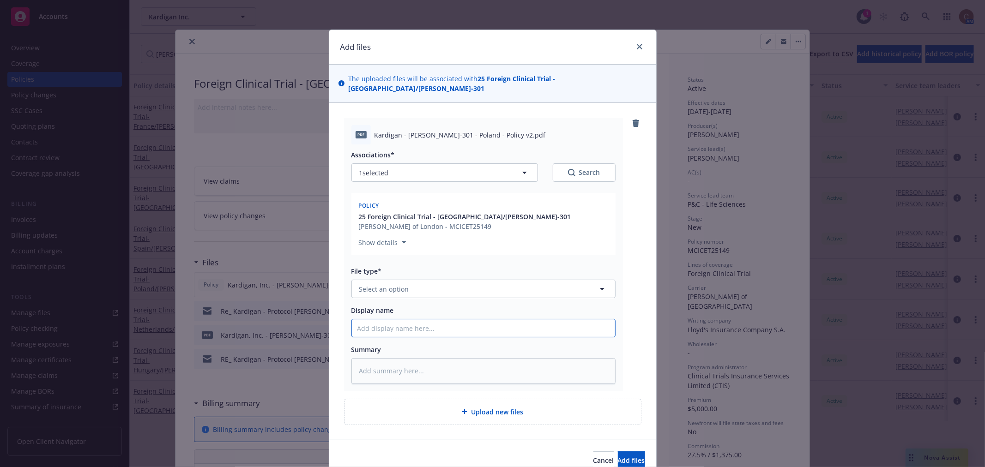
click at [422, 320] on input "Display name" at bounding box center [483, 329] width 263 height 18
paste input "Protocol [PERSON_NAME]-301 Hungary - Certificate V2 - Add Orphix as AI"
click at [437, 280] on button "Select an option" at bounding box center [483, 289] width 264 height 18
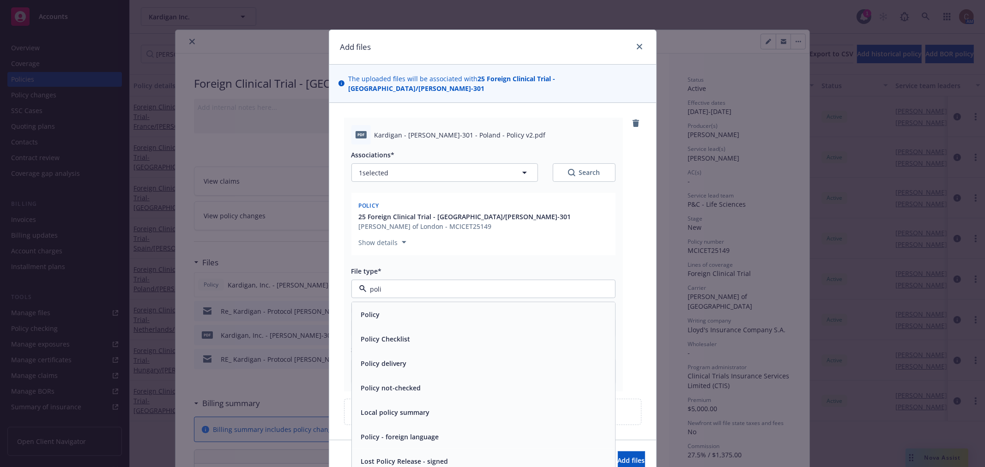
click at [417, 308] on div "Policy" at bounding box center [483, 314] width 252 height 13
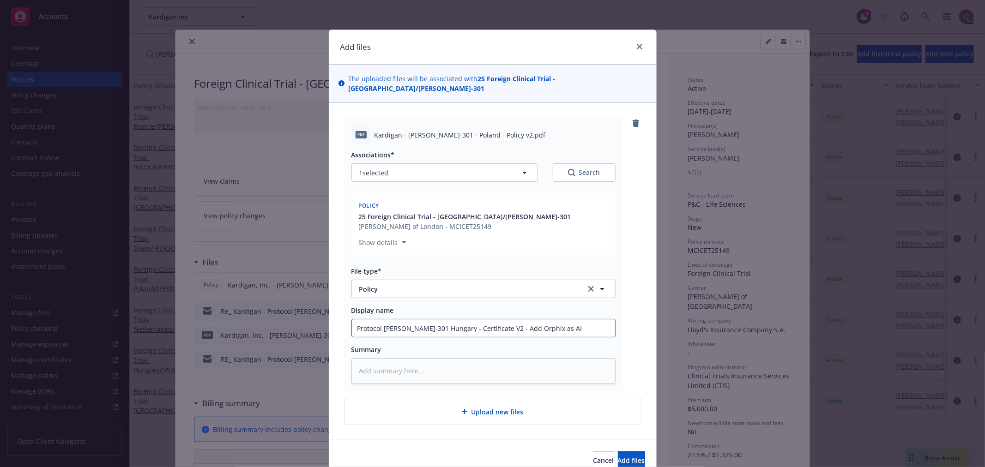
click at [436, 320] on input "Protocol [PERSON_NAME]-301 Hungary - Certificate V2 - Add Orphix as AI" at bounding box center [483, 329] width 263 height 18
click at [629, 452] on button "Add files" at bounding box center [631, 461] width 27 height 18
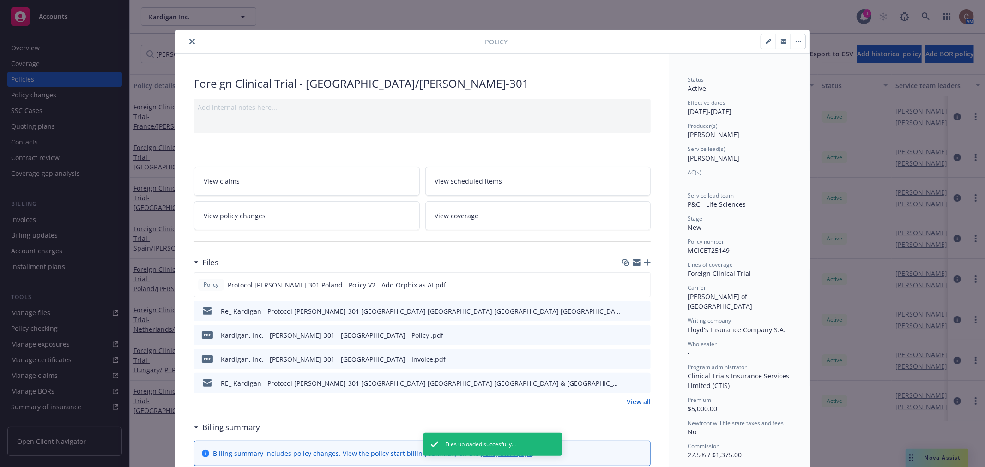
click at [189, 42] on icon "close" at bounding box center [192, 42] width 6 height 6
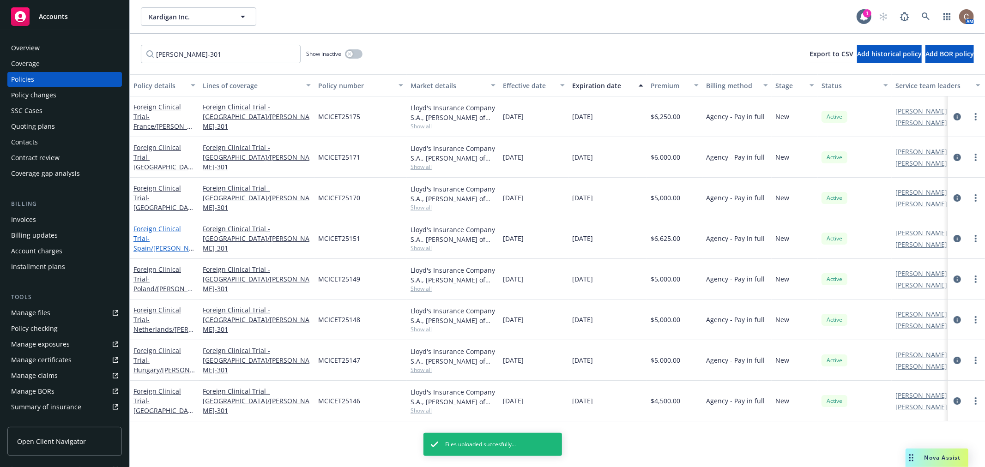
click at [165, 227] on link "Foreign Clinical Trial - [GEOGRAPHIC_DATA]/[PERSON_NAME]-301" at bounding box center [163, 243] width 60 height 38
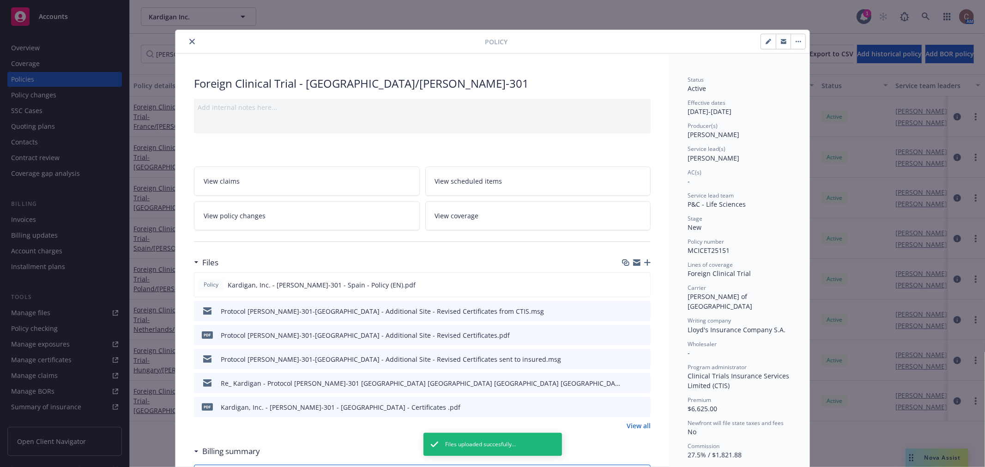
click at [645, 265] on icon "button" at bounding box center [647, 263] width 6 height 6
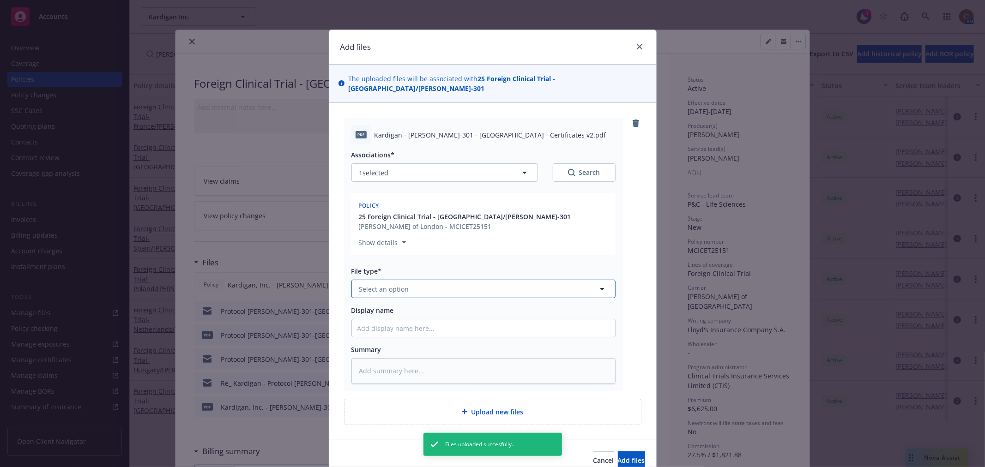
click at [472, 280] on button "Select an option" at bounding box center [483, 289] width 264 height 18
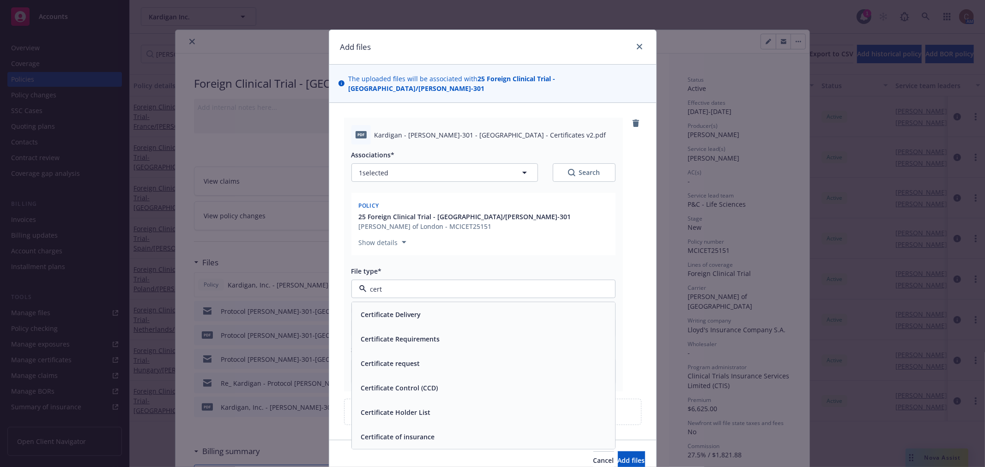
click at [418, 434] on div "Certificate of insurance" at bounding box center [396, 436] width 79 height 13
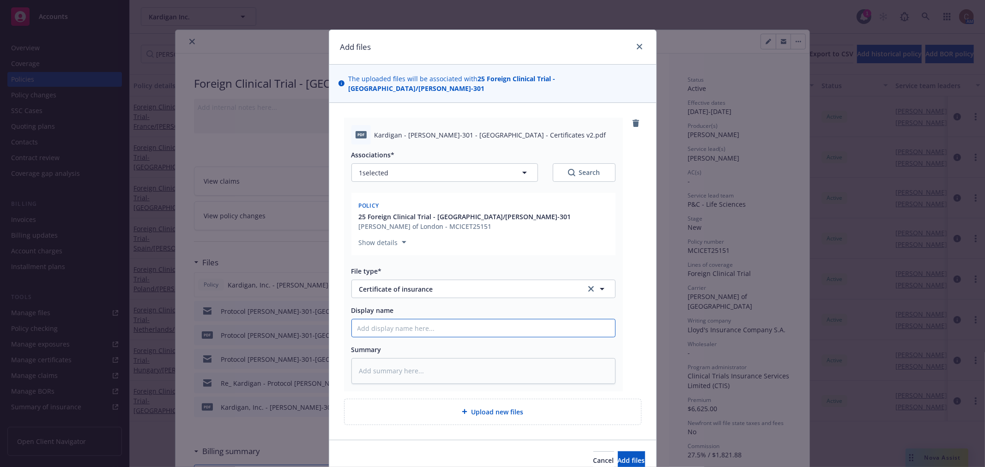
click at [436, 321] on input "Display name" at bounding box center [483, 329] width 263 height 18
paste input "Protocol [PERSON_NAME]-301 Hungary - Certificate V2 - Add Orphix as AI"
click at [433, 320] on input "Protocol [PERSON_NAME]-301 Hungary - Certificate V2 - Add Orphix as AI" at bounding box center [483, 329] width 263 height 18
click at [464, 320] on input "Protocol [PERSON_NAME]-301 Spain - Certificate V2 - Add Orphix as AI" at bounding box center [483, 329] width 263 height 18
click at [618, 456] on span "Add files" at bounding box center [631, 460] width 27 height 9
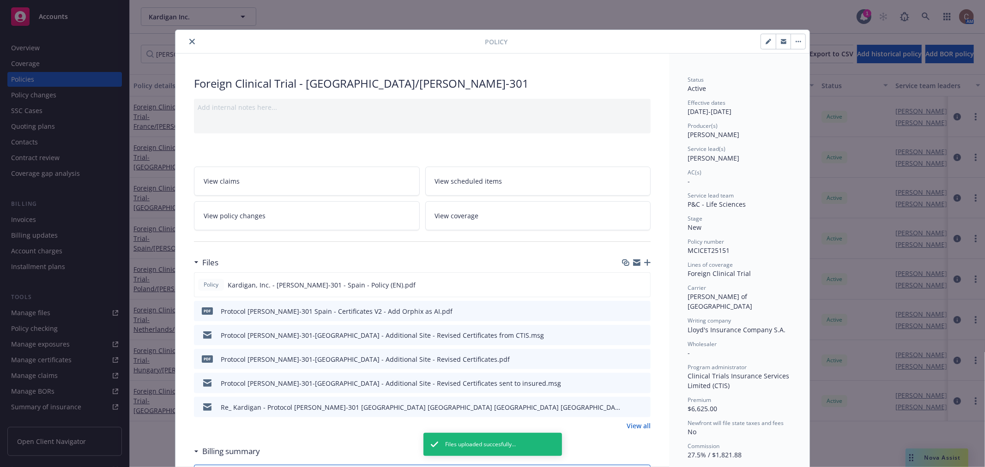
click at [638, 334] on icon "preview file" at bounding box center [642, 335] width 8 height 6
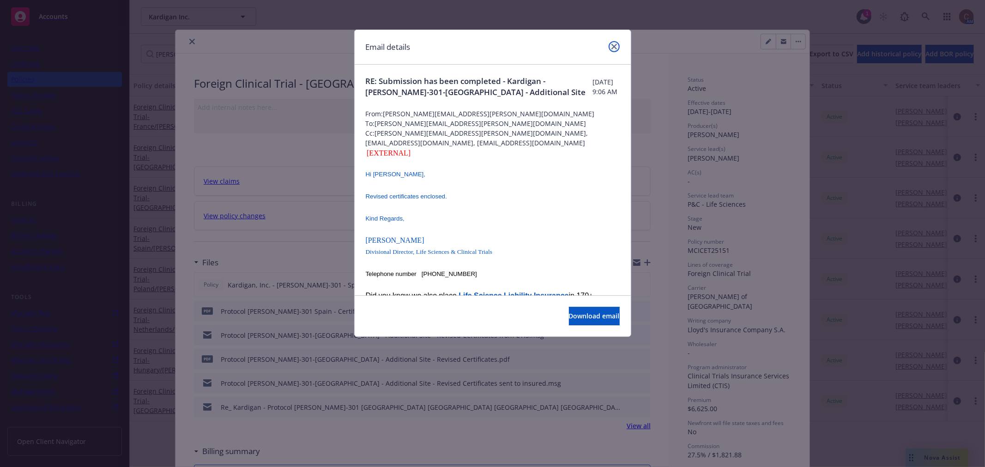
click at [618, 47] on link "close" at bounding box center [614, 46] width 11 height 11
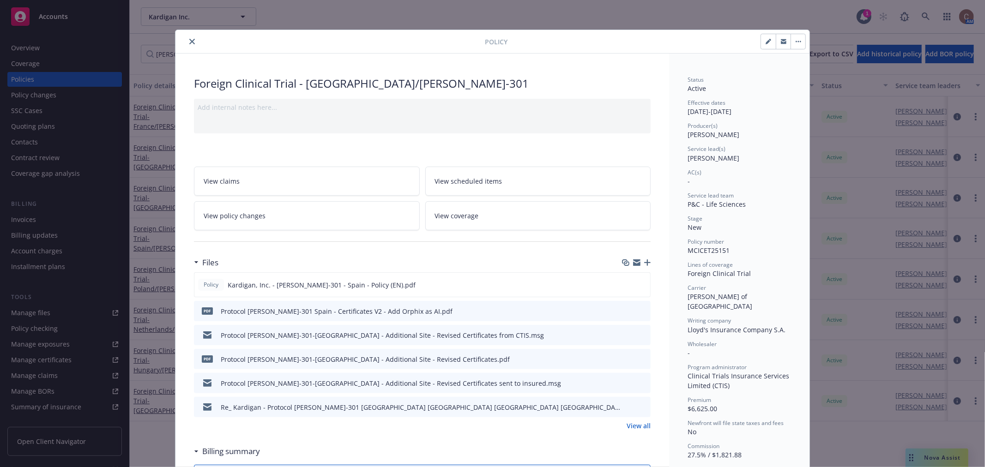
click at [638, 359] on icon "preview file" at bounding box center [642, 359] width 8 height 6
click at [189, 39] on icon "close" at bounding box center [192, 42] width 6 height 6
